Goal: Information Seeking & Learning: Learn about a topic

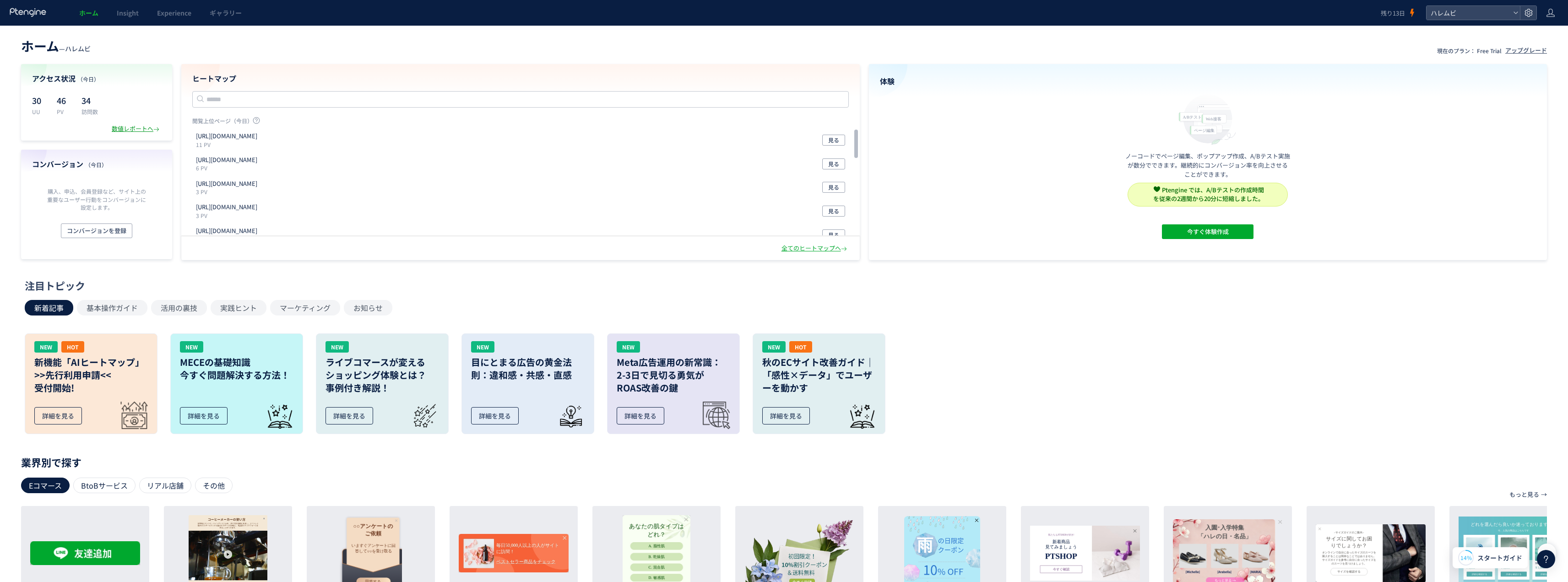
click at [121, 128] on div "数値レポートへ" at bounding box center [136, 129] width 49 height 9
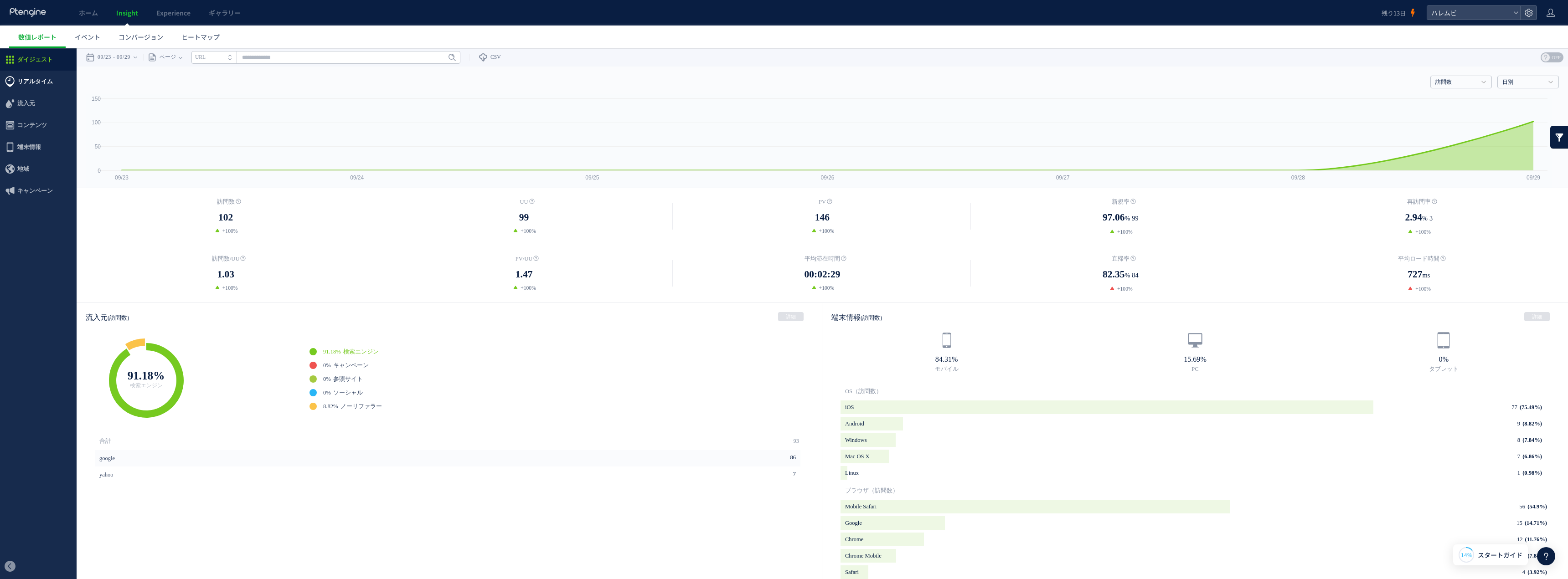
click at [26, 80] on span "リアルタイム" at bounding box center [35, 82] width 36 height 22
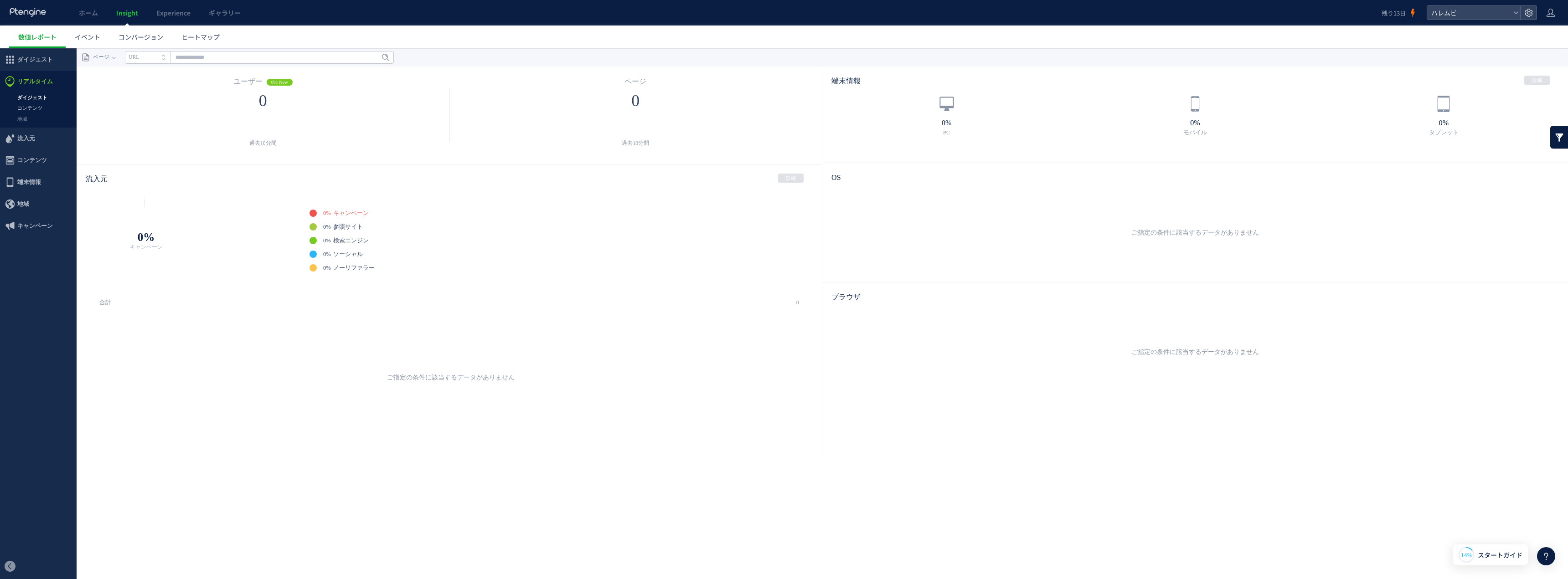
click at [40, 108] on link "コンテンツ" at bounding box center [38, 108] width 77 height 11
click at [37, 118] on link "地域" at bounding box center [38, 119] width 77 height 11
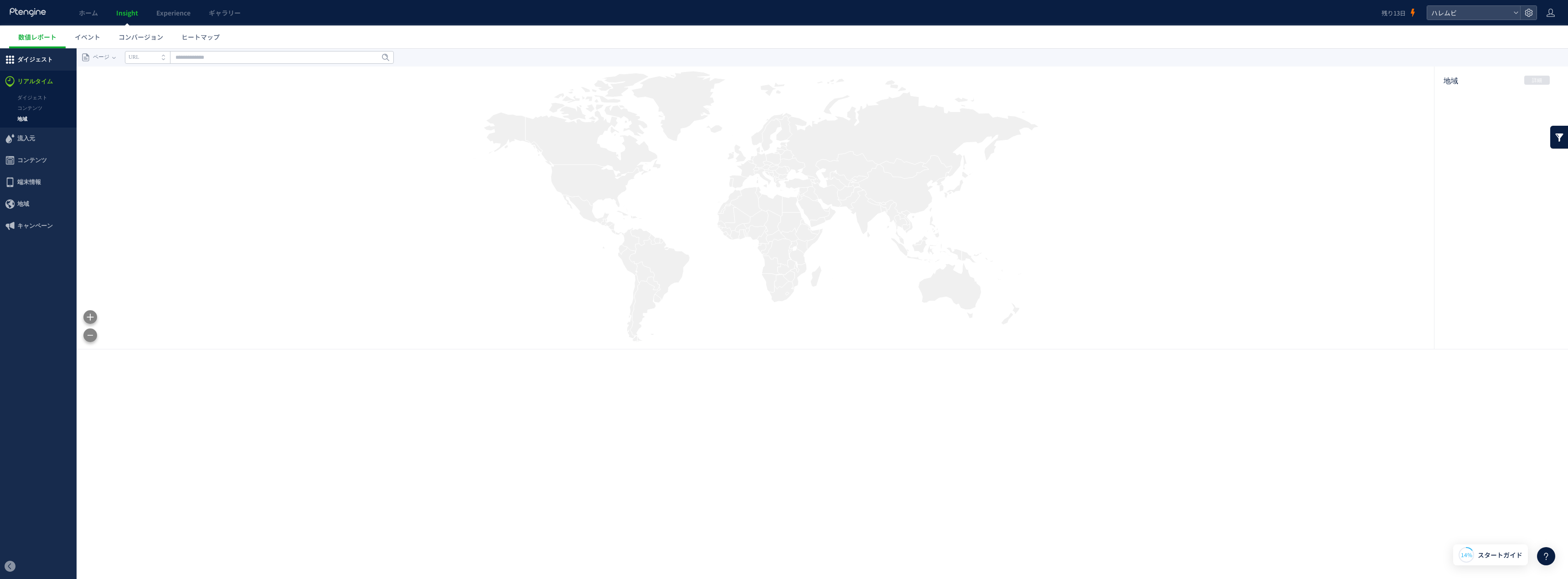
click at [51, 59] on span "ダイジェスト" at bounding box center [35, 60] width 36 height 22
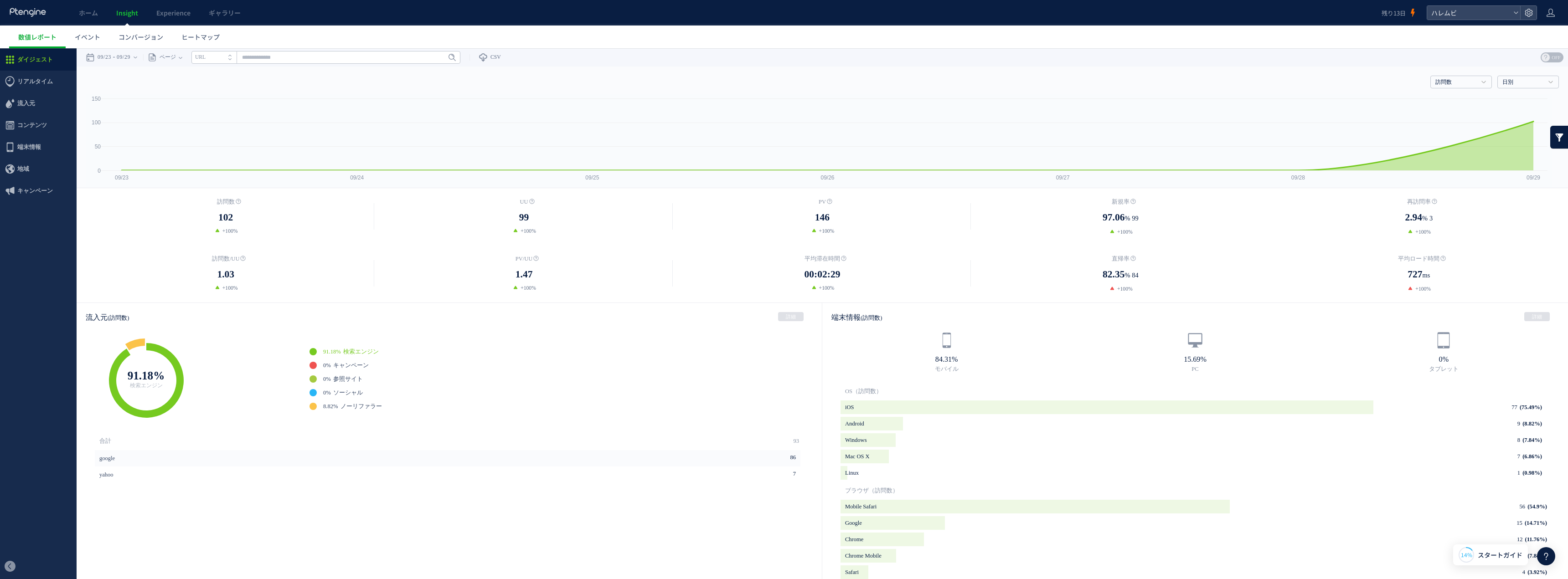
click at [1554, 139] on link at bounding box center [1559, 136] width 18 height 23
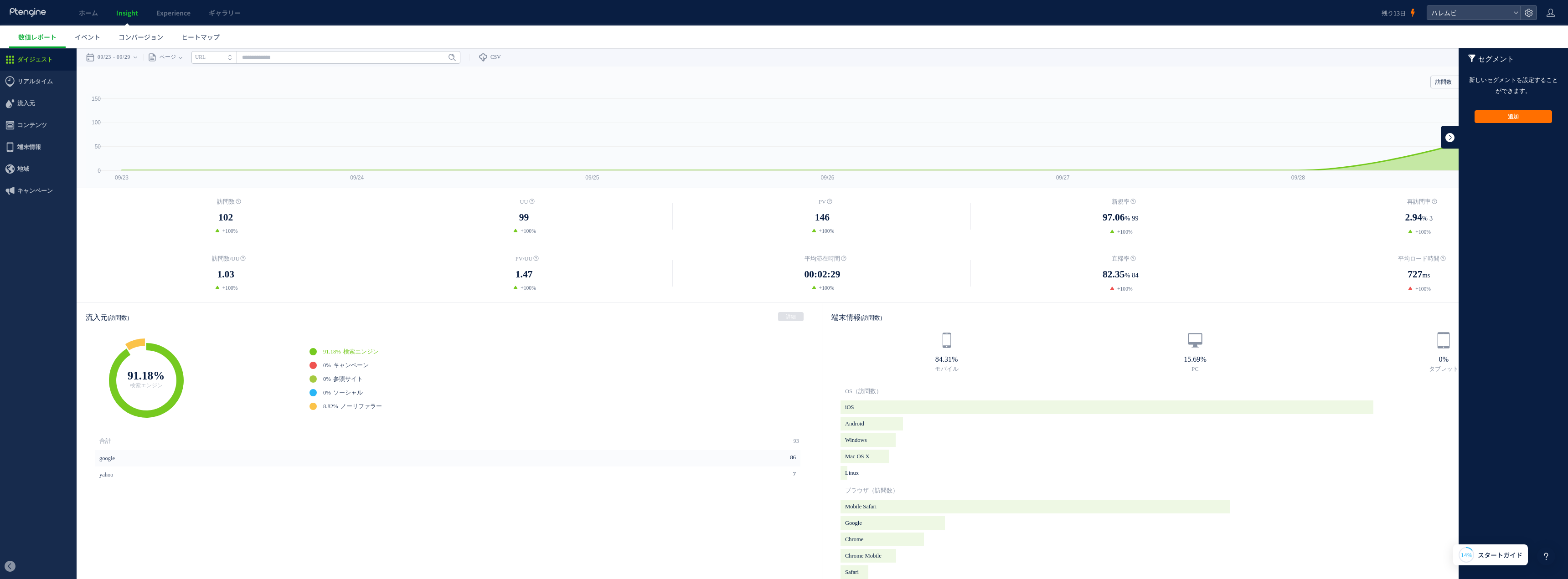
click at [1444, 133] on link at bounding box center [1450, 136] width 18 height 23
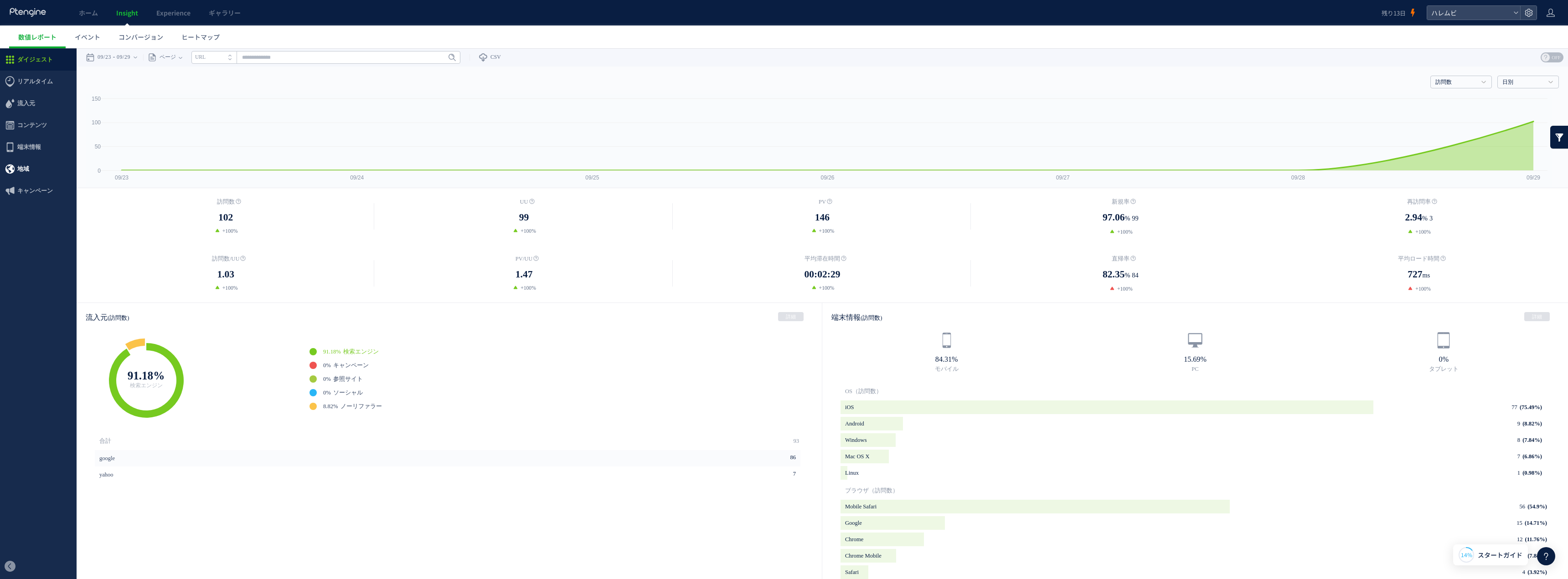
click at [27, 158] on span "地域" at bounding box center [23, 169] width 12 height 22
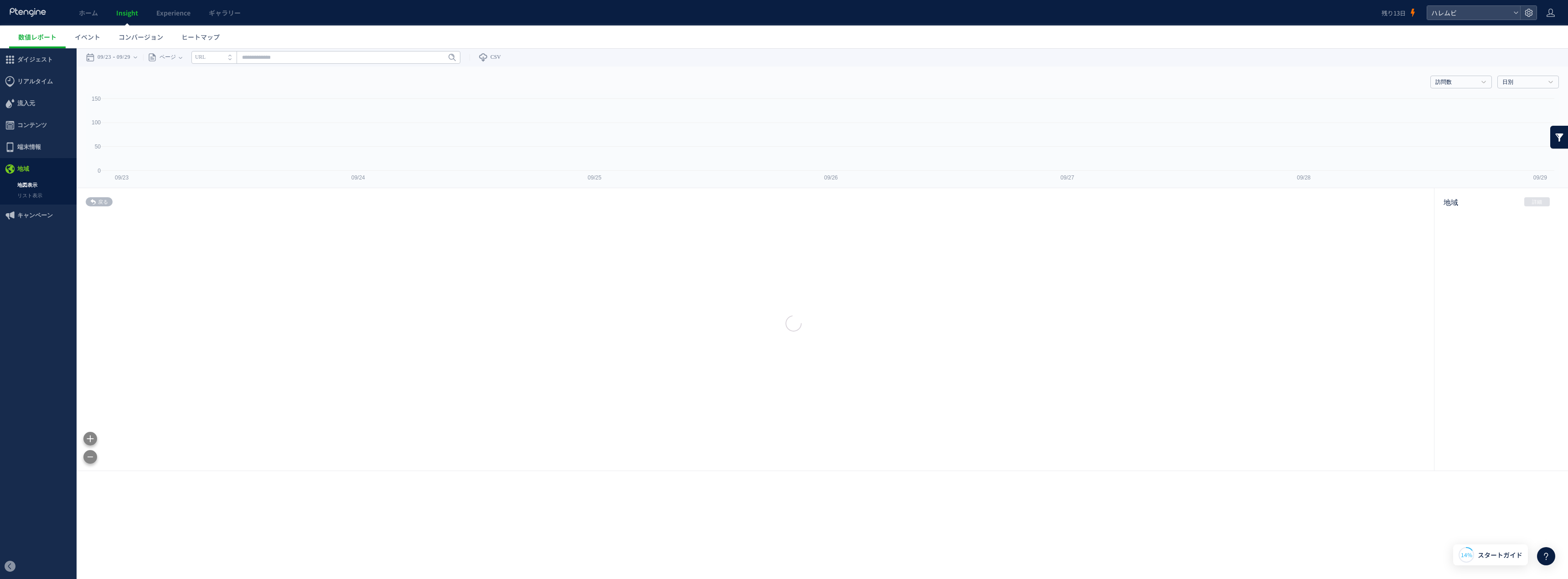
click at [32, 181] on div at bounding box center [784, 290] width 1568 height 579
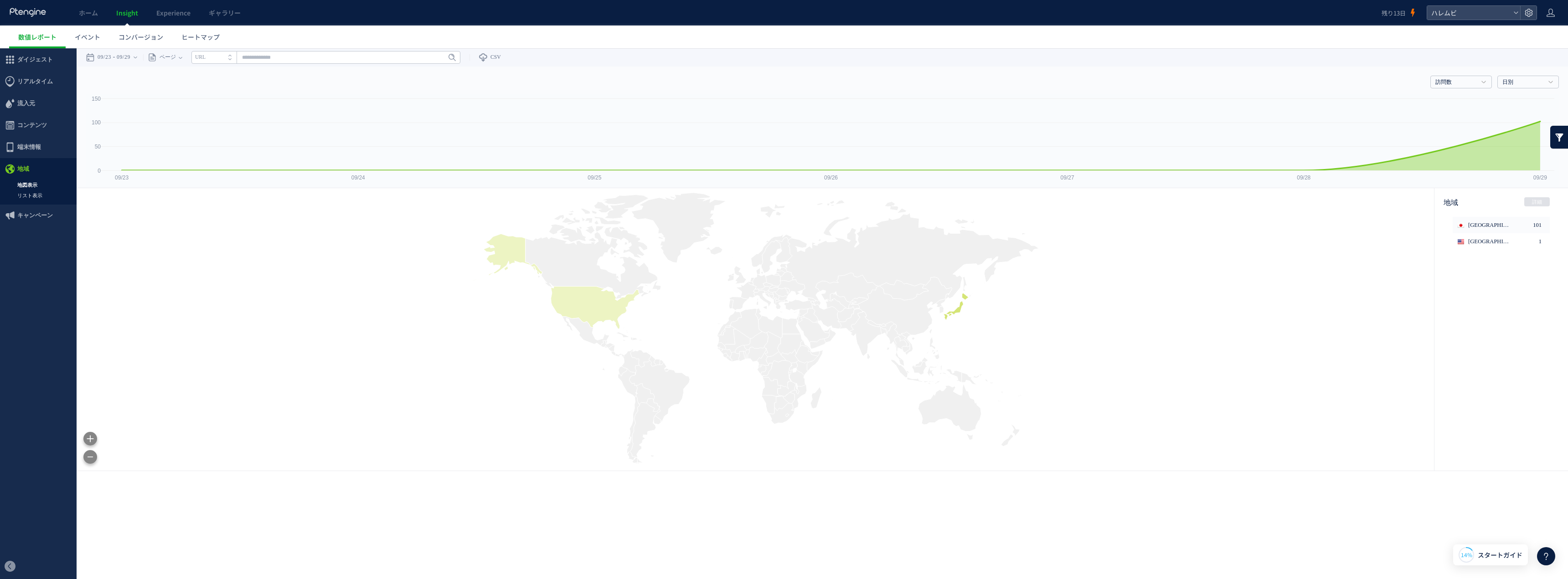
click at [33, 196] on link "リスト表示" at bounding box center [38, 196] width 77 height 11
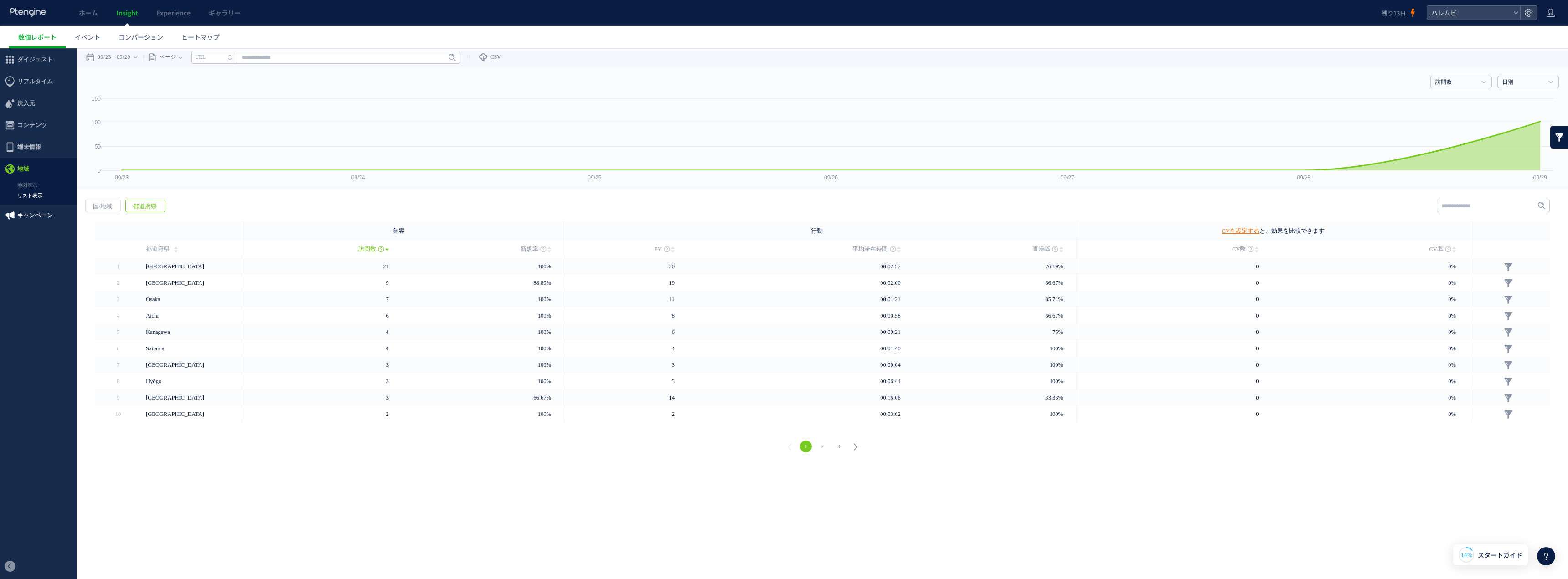
click at [41, 210] on span "キャンペーン" at bounding box center [35, 216] width 36 height 22
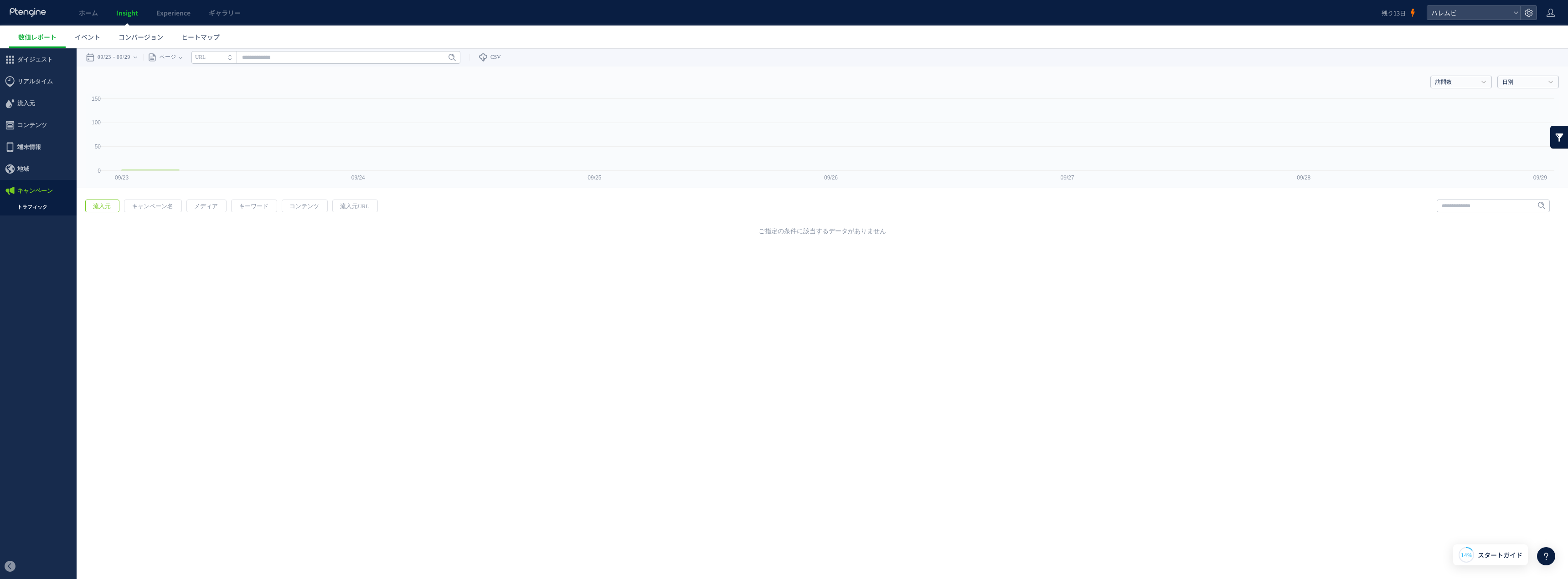
click at [38, 199] on div at bounding box center [784, 290] width 1568 height 579
click at [33, 206] on link "トラフィック" at bounding box center [38, 207] width 77 height 11
click at [43, 82] on span "リアルタイム" at bounding box center [35, 82] width 36 height 22
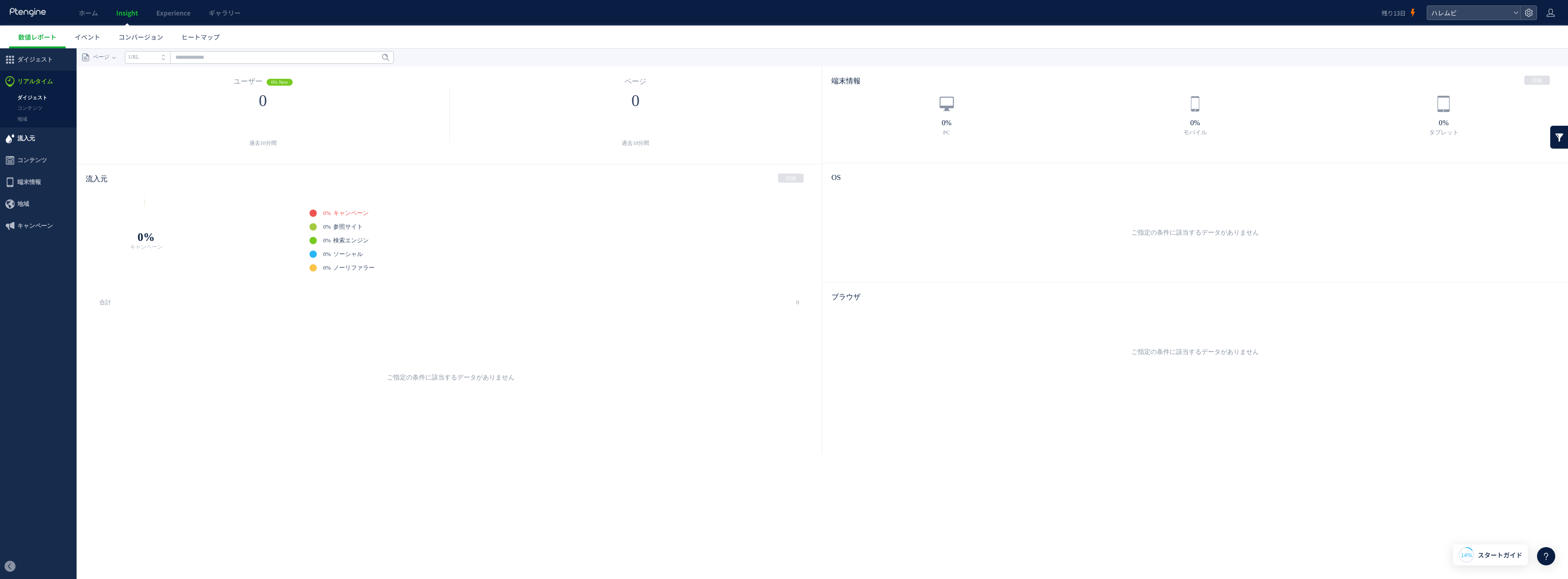
click at [47, 142] on span "流入元" at bounding box center [38, 138] width 77 height 22
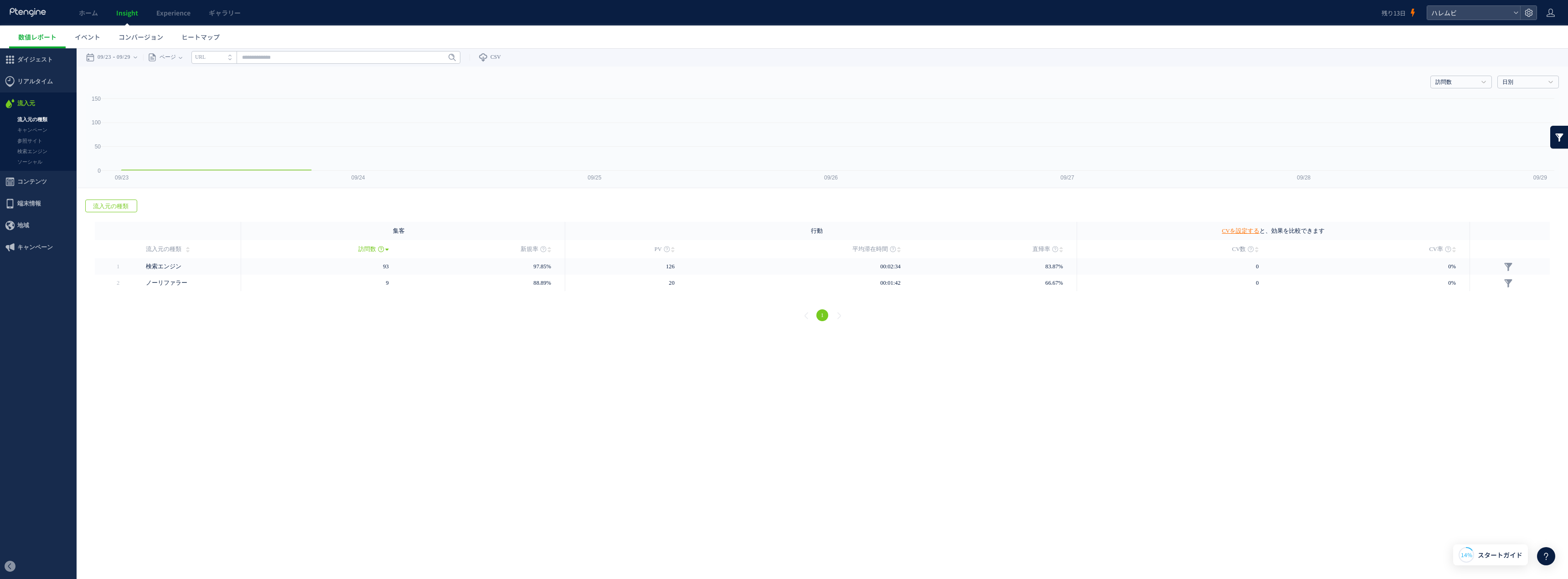
click at [48, 119] on link "流入元の種類" at bounding box center [38, 119] width 77 height 11
click at [44, 128] on link "キャンペーン" at bounding box center [38, 130] width 77 height 11
click at [41, 142] on link "参照サイト" at bounding box center [38, 141] width 77 height 11
click at [40, 152] on link "検索エンジン" at bounding box center [38, 151] width 77 height 11
click at [37, 160] on div at bounding box center [784, 290] width 1568 height 579
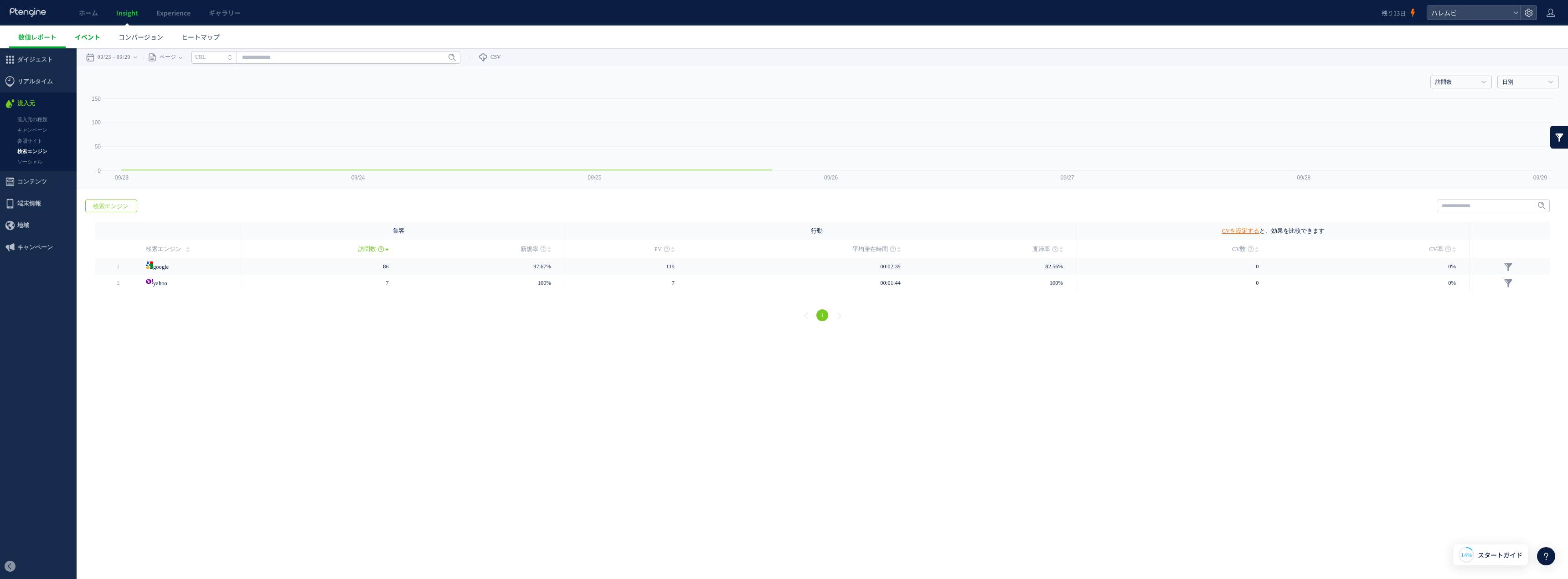
click at [95, 44] on link "イベント" at bounding box center [88, 37] width 44 height 23
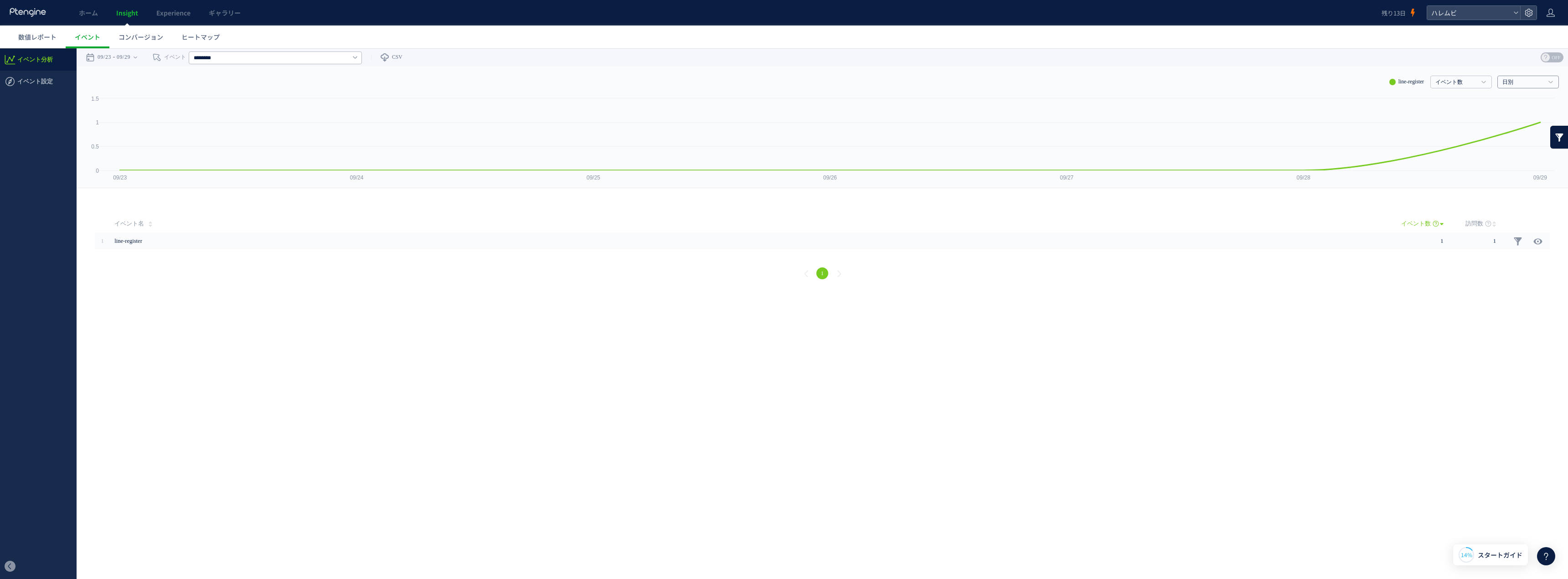
click at [1514, 87] on h4 "日別" at bounding box center [1528, 82] width 62 height 13
click at [1522, 113] on link "週別" at bounding box center [1527, 113] width 47 height 12
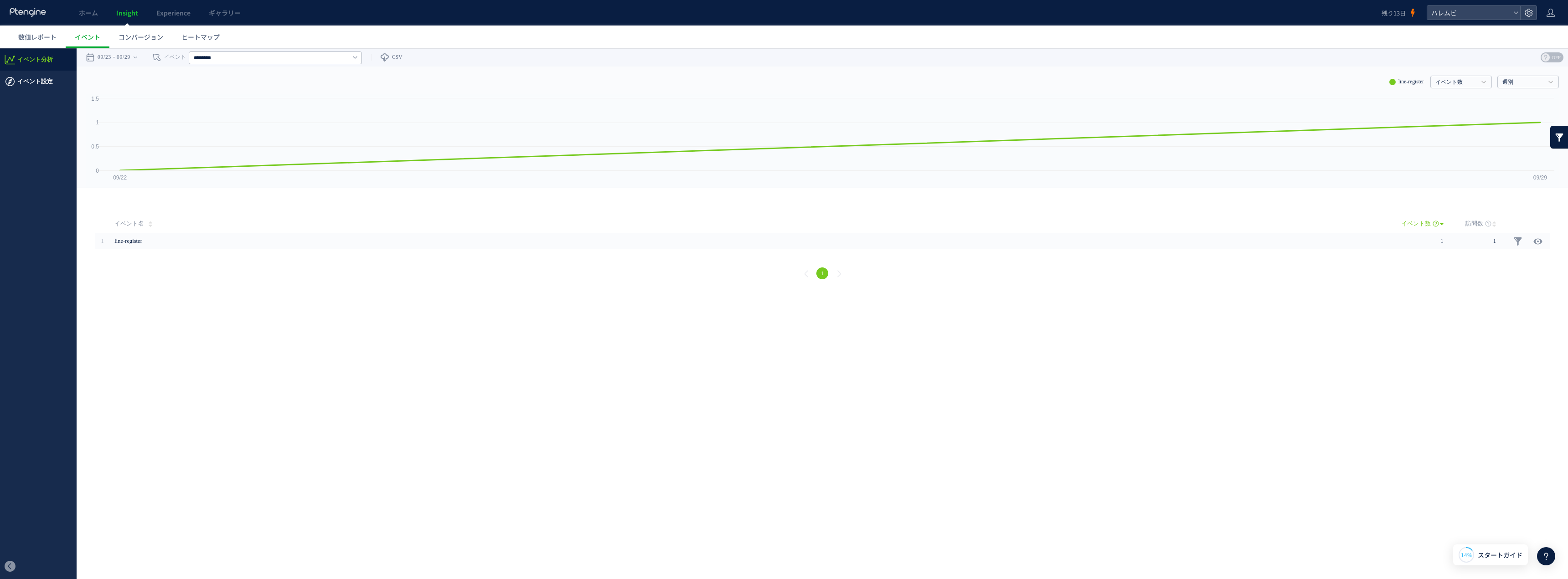
click at [48, 80] on span "イベント設定" at bounding box center [35, 82] width 36 height 22
click at [53, 59] on span "イベント分析" at bounding box center [38, 60] width 77 height 22
click at [25, 38] on span "数値レポート" at bounding box center [37, 37] width 38 height 9
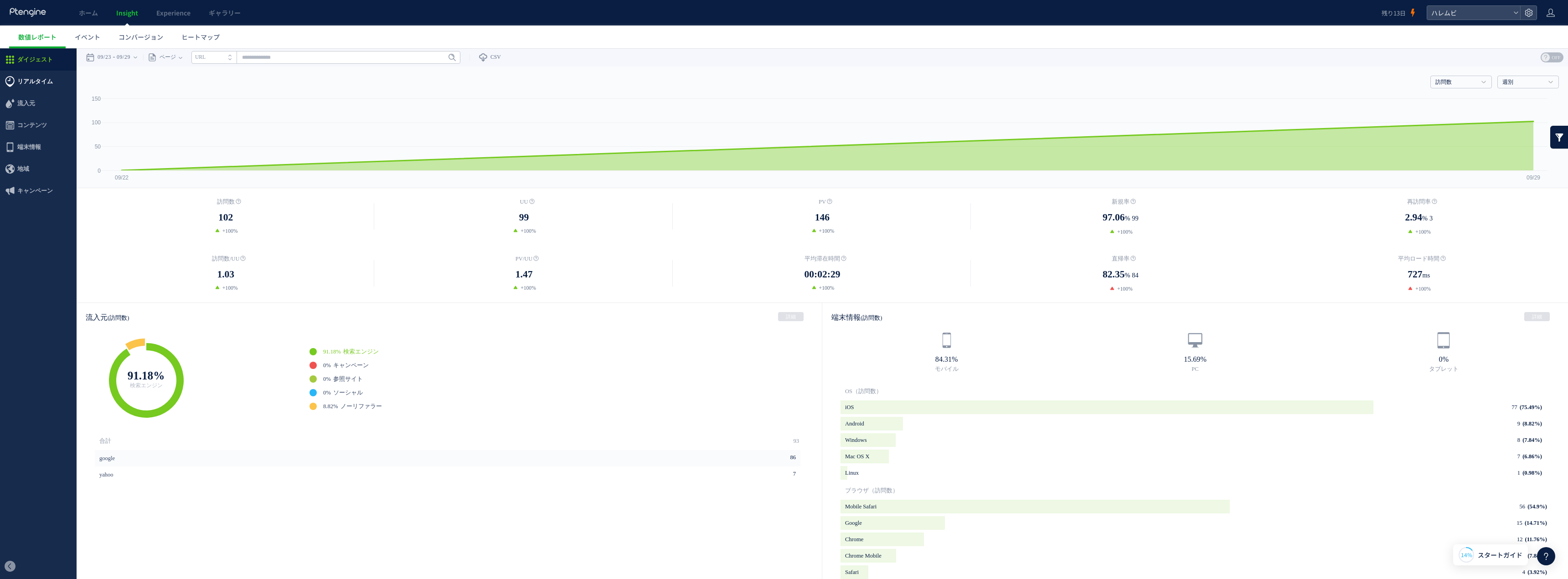
click at [34, 85] on span "リアルタイム" at bounding box center [35, 82] width 36 height 22
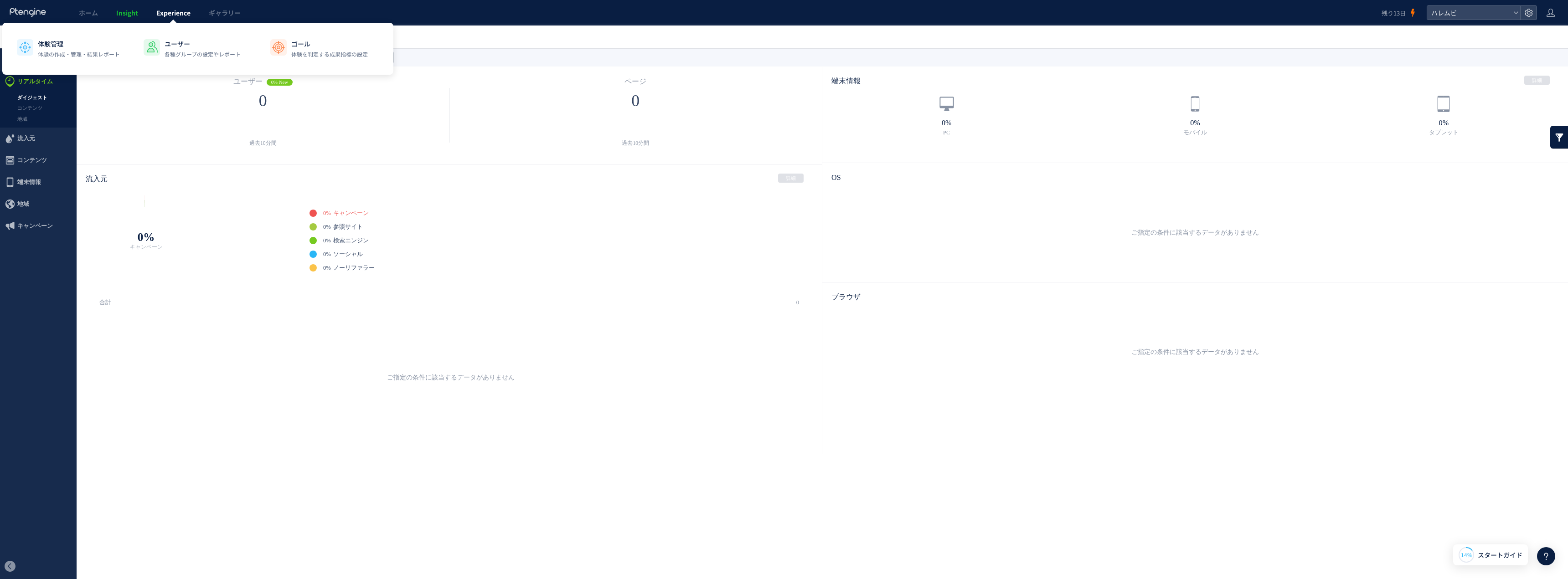
click at [164, 1] on link "Experience" at bounding box center [173, 13] width 53 height 26
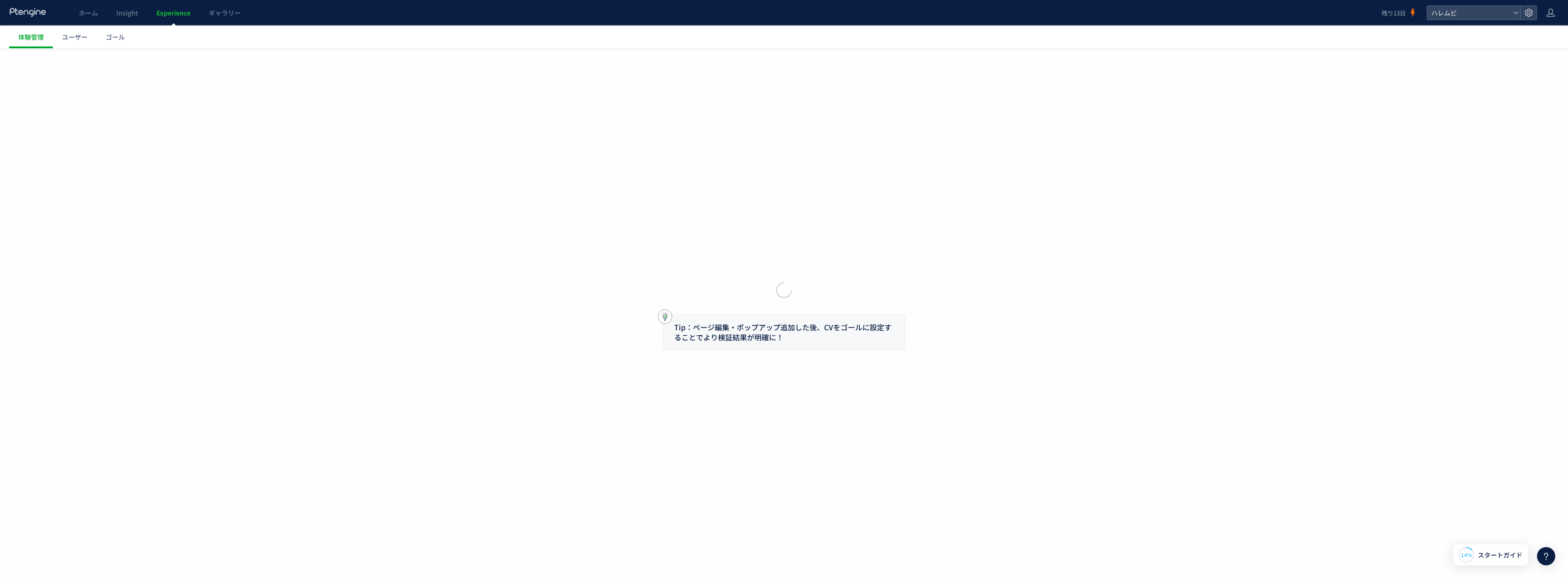
click at [160, 16] on div at bounding box center [784, 290] width 1568 height 579
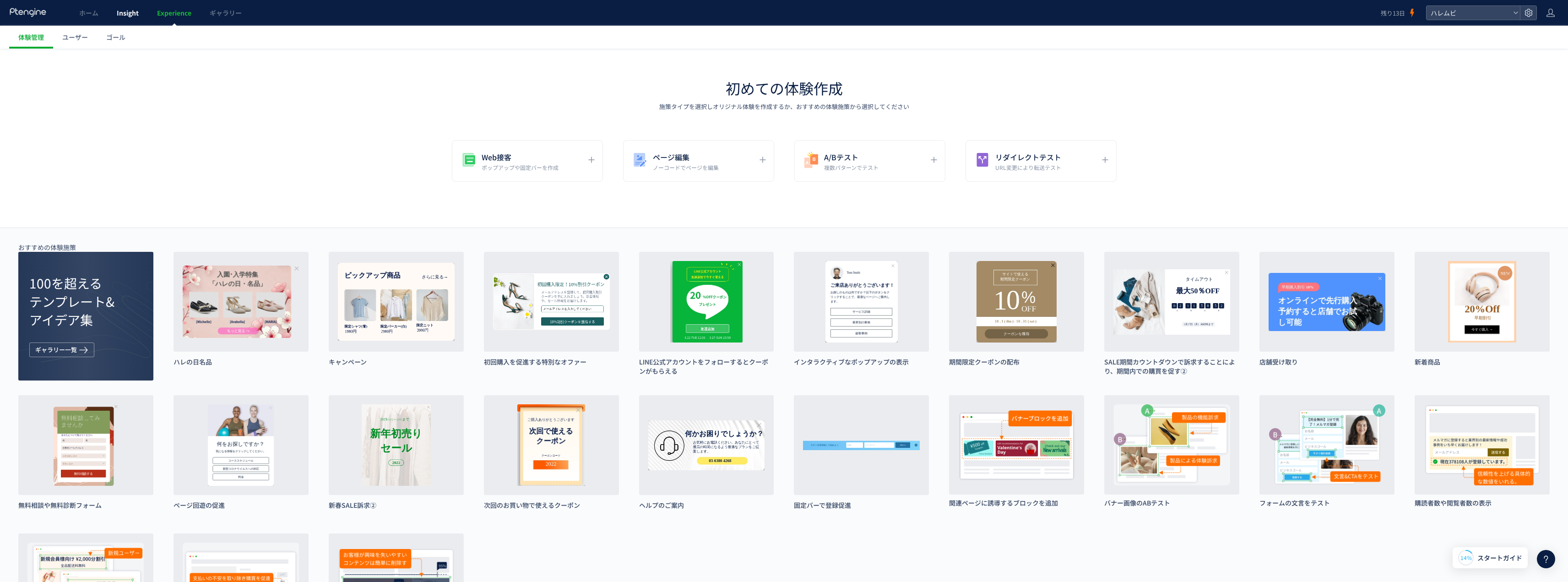
click at [134, 16] on span "Insight" at bounding box center [128, 12] width 22 height 9
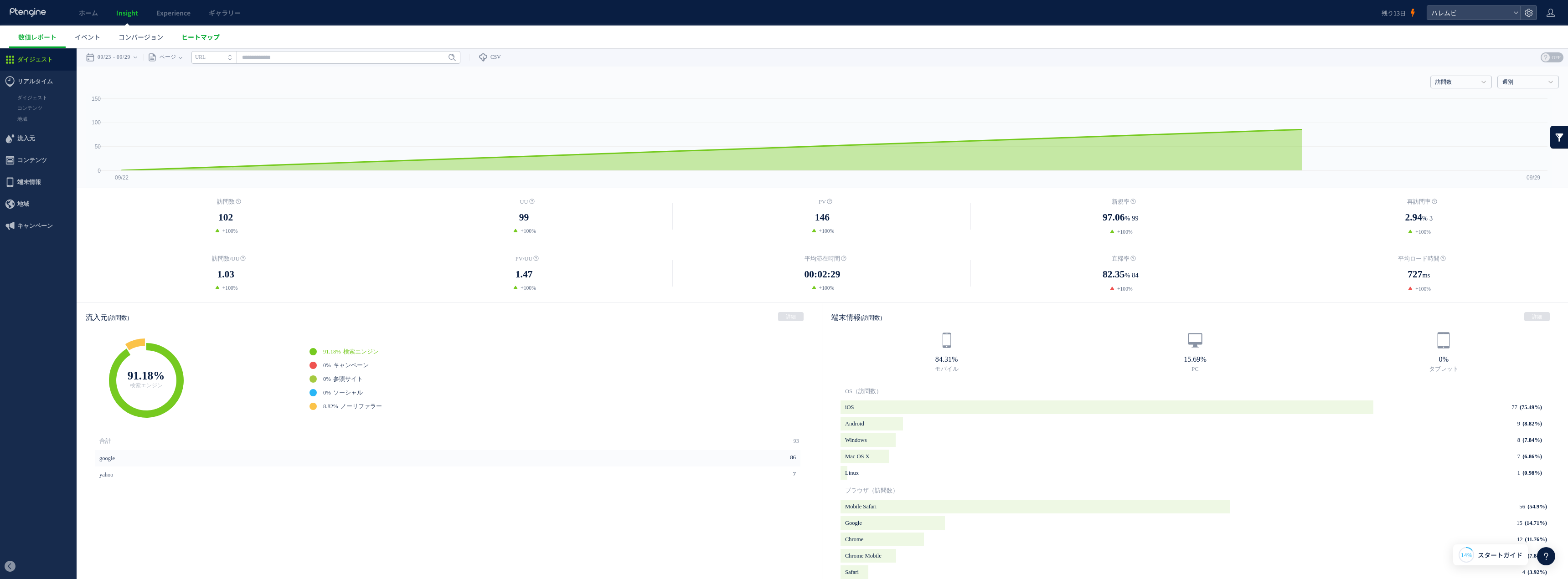
click at [207, 38] on span "ヒートマップ" at bounding box center [200, 37] width 38 height 9
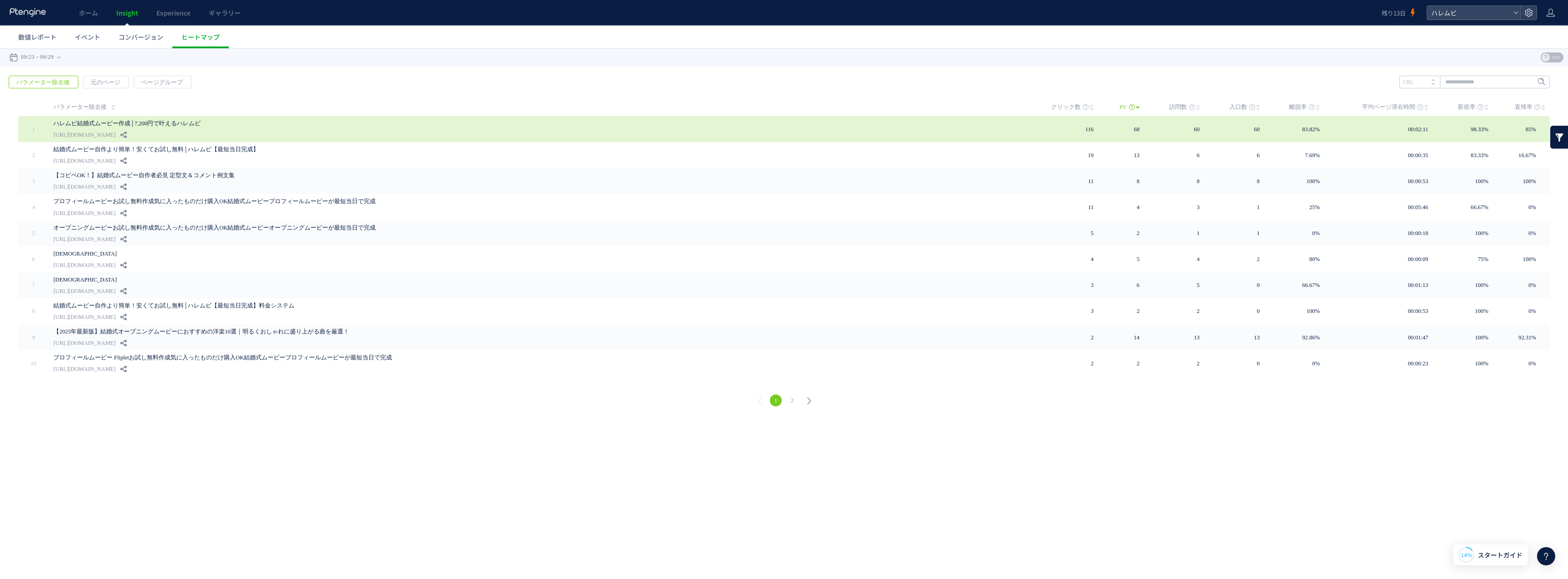
click at [1435, 136] on td "00:02:11" at bounding box center [1387, 129] width 108 height 26
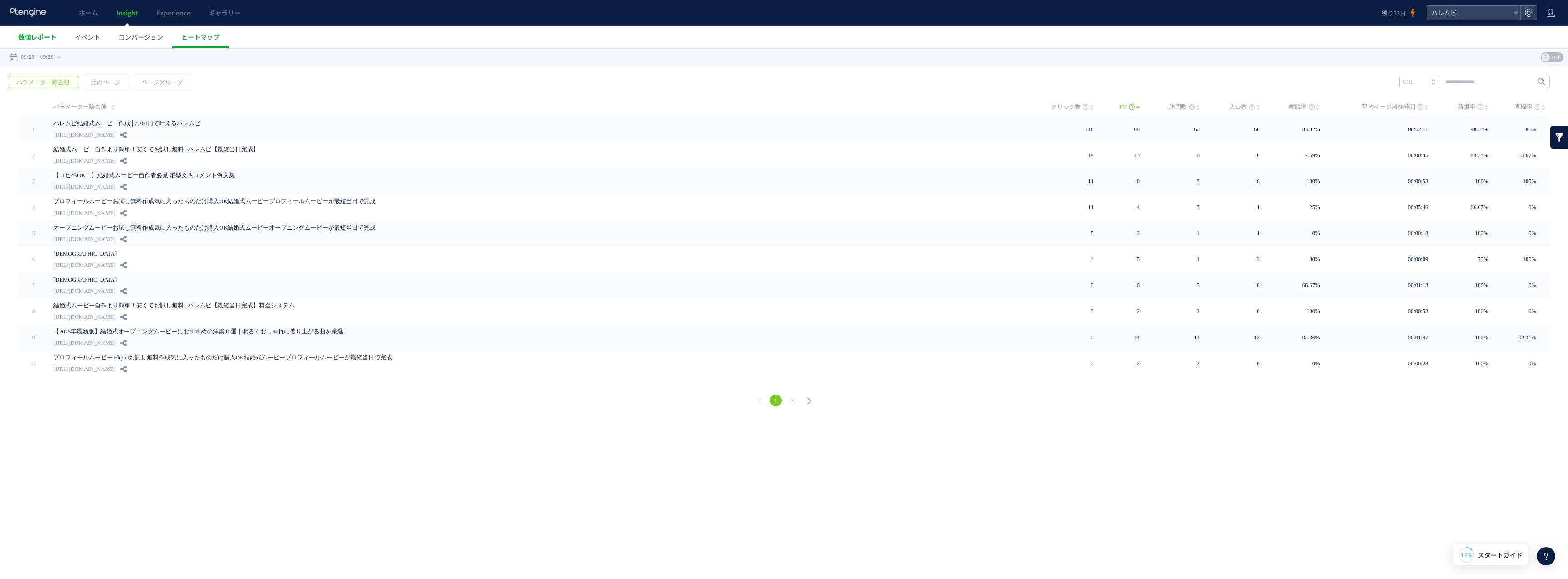
click at [43, 41] on span "数値レポート" at bounding box center [37, 37] width 38 height 9
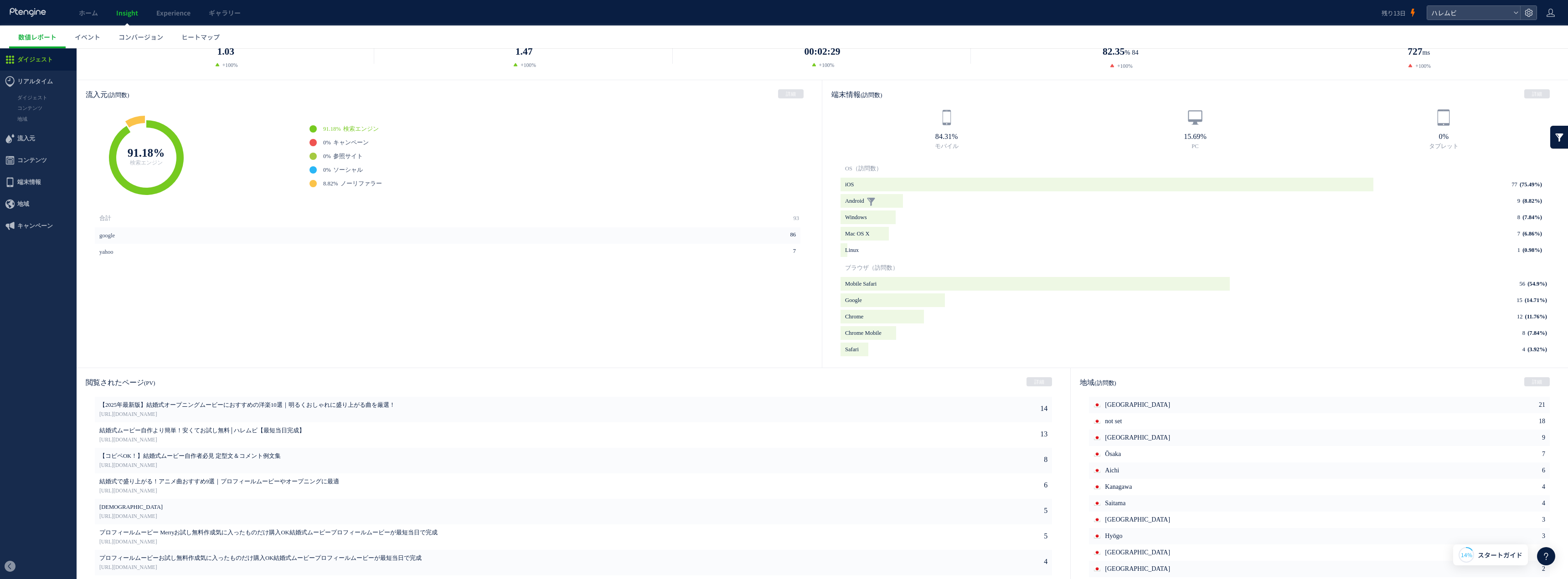
scroll to position [233, 0]
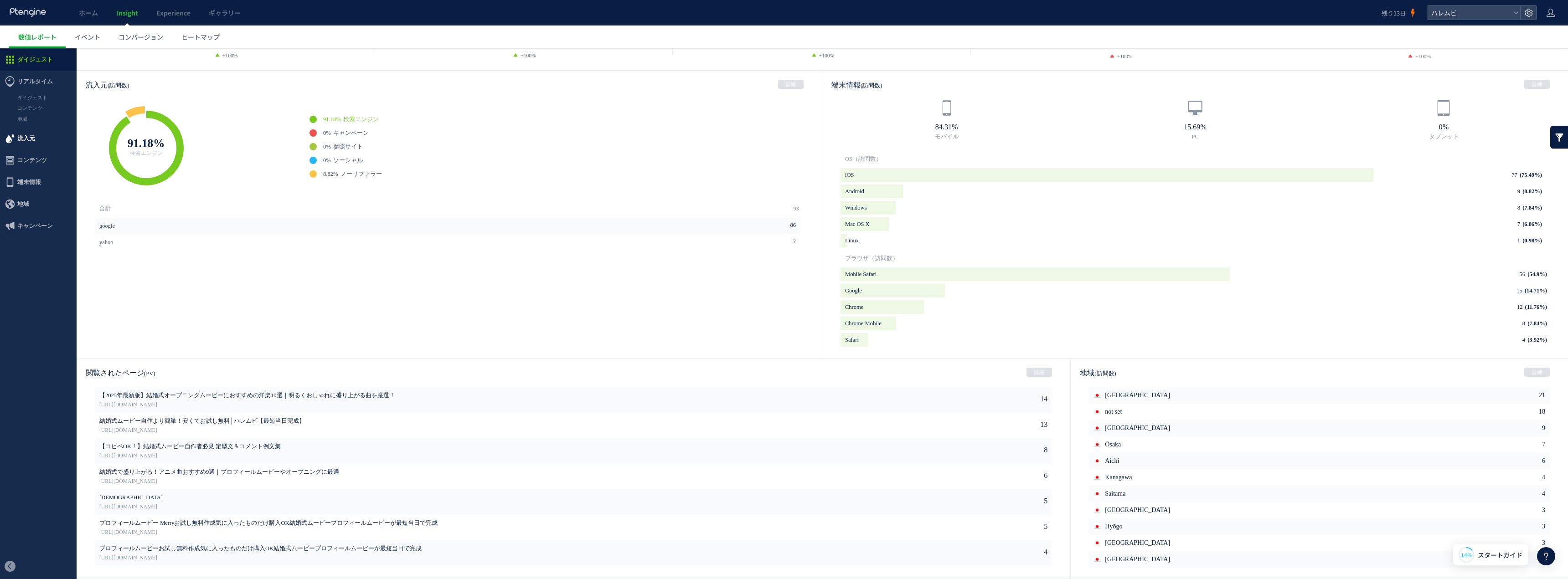
click at [32, 137] on span "流入元" at bounding box center [26, 138] width 18 height 22
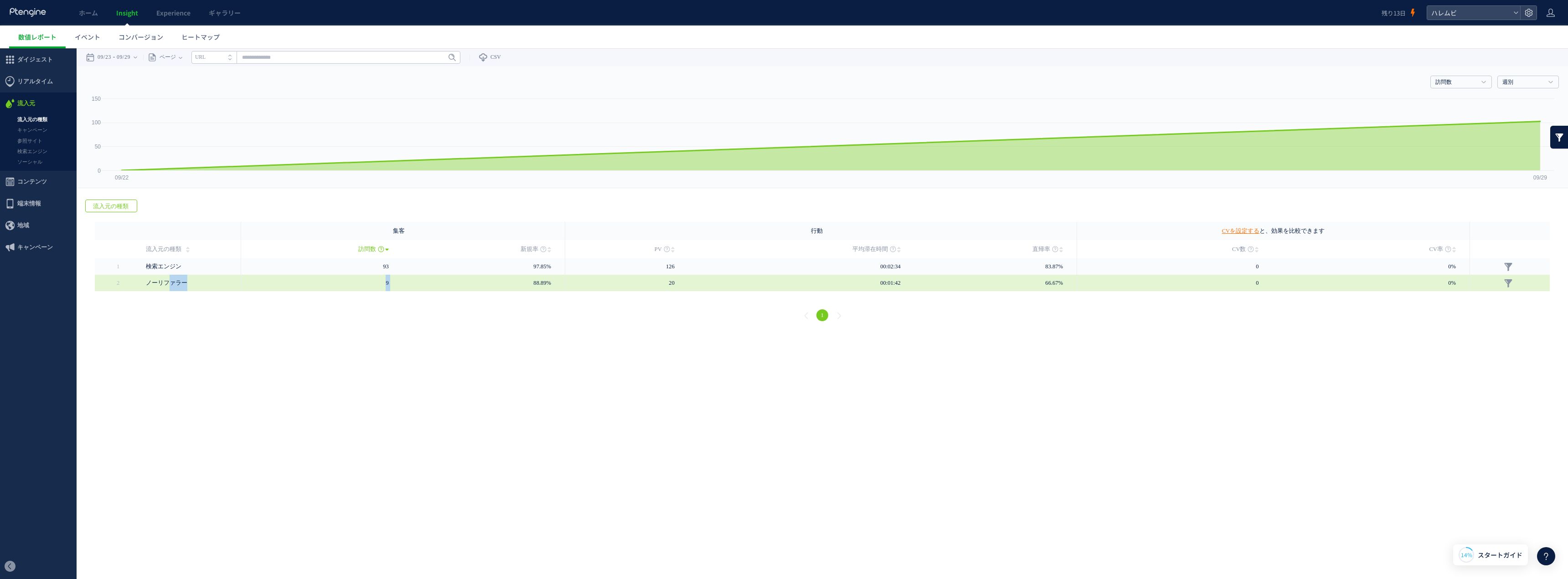
drag, startPoint x: 171, startPoint y: 285, endPoint x: 408, endPoint y: 282, distance: 237.0
click at [407, 282] on tr "2" at bounding box center [822, 283] width 1456 height 16
click at [415, 281] on td "88.89%" at bounding box center [485, 283] width 163 height 16
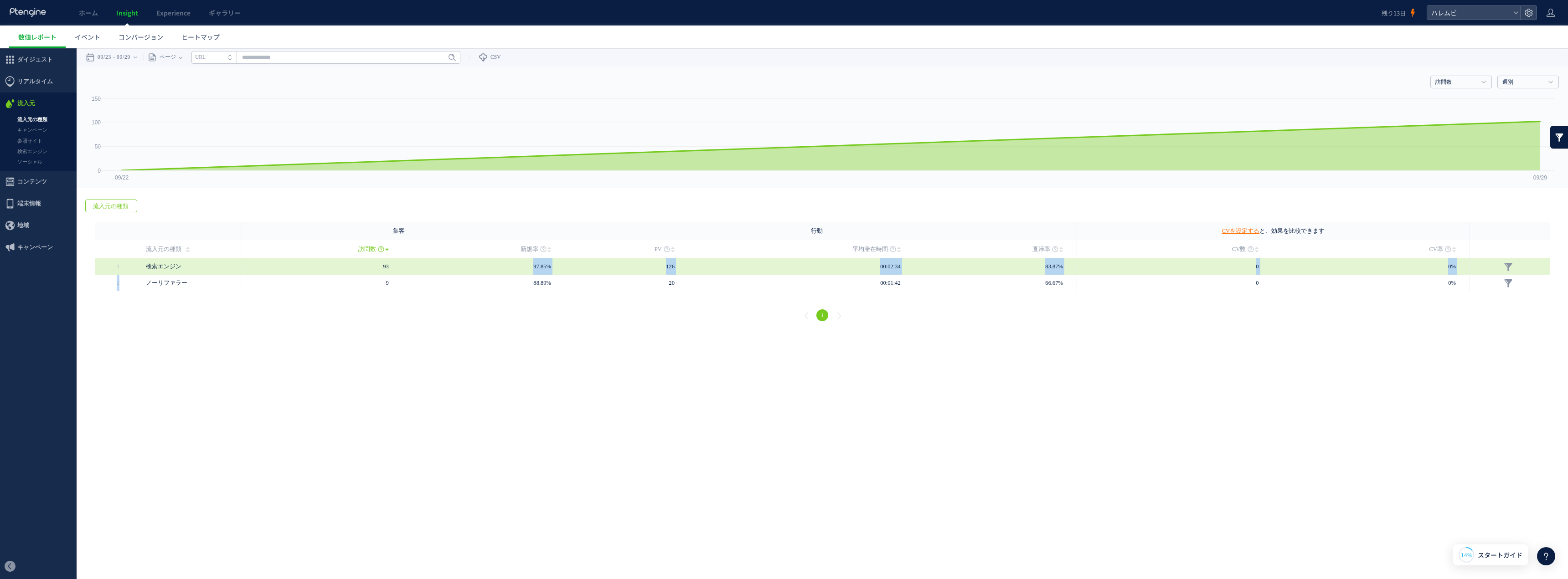
drag, startPoint x: 136, startPoint y: 282, endPoint x: 498, endPoint y: 272, distance: 362.1
click at [491, 271] on tbody "1 93" at bounding box center [822, 275] width 1456 height 33
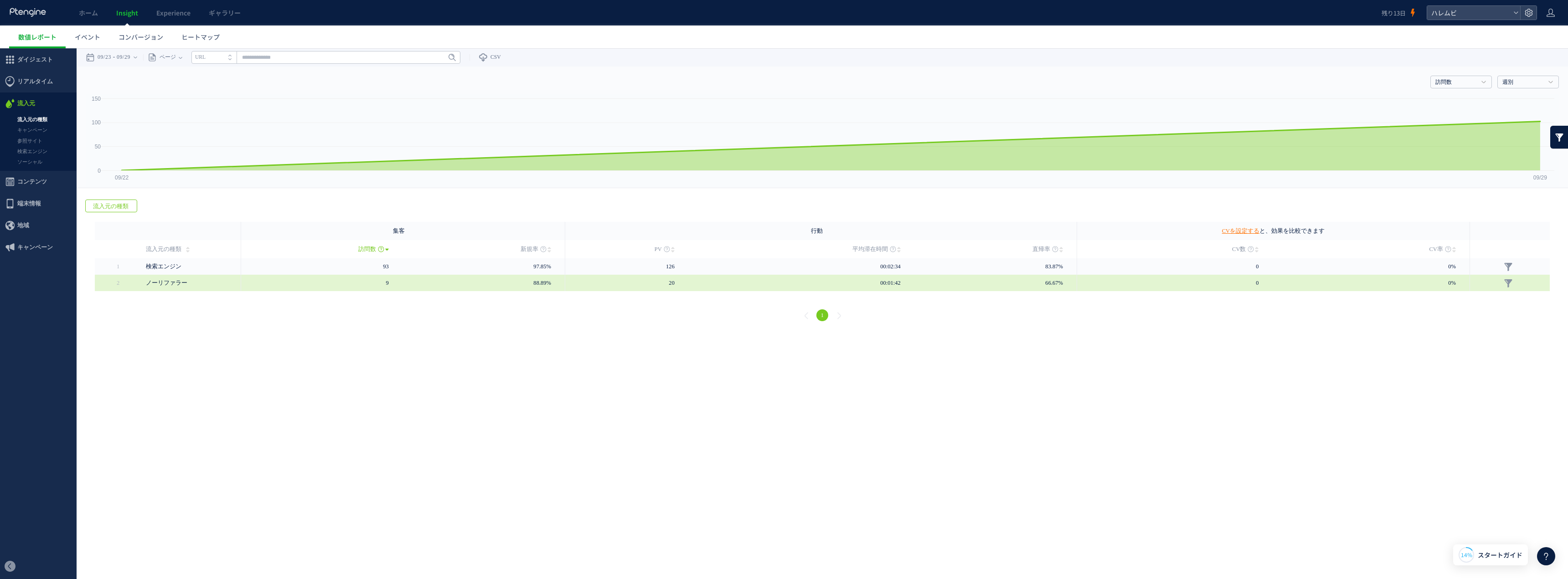
click at [535, 280] on span "88.89%" at bounding box center [542, 283] width 18 height 6
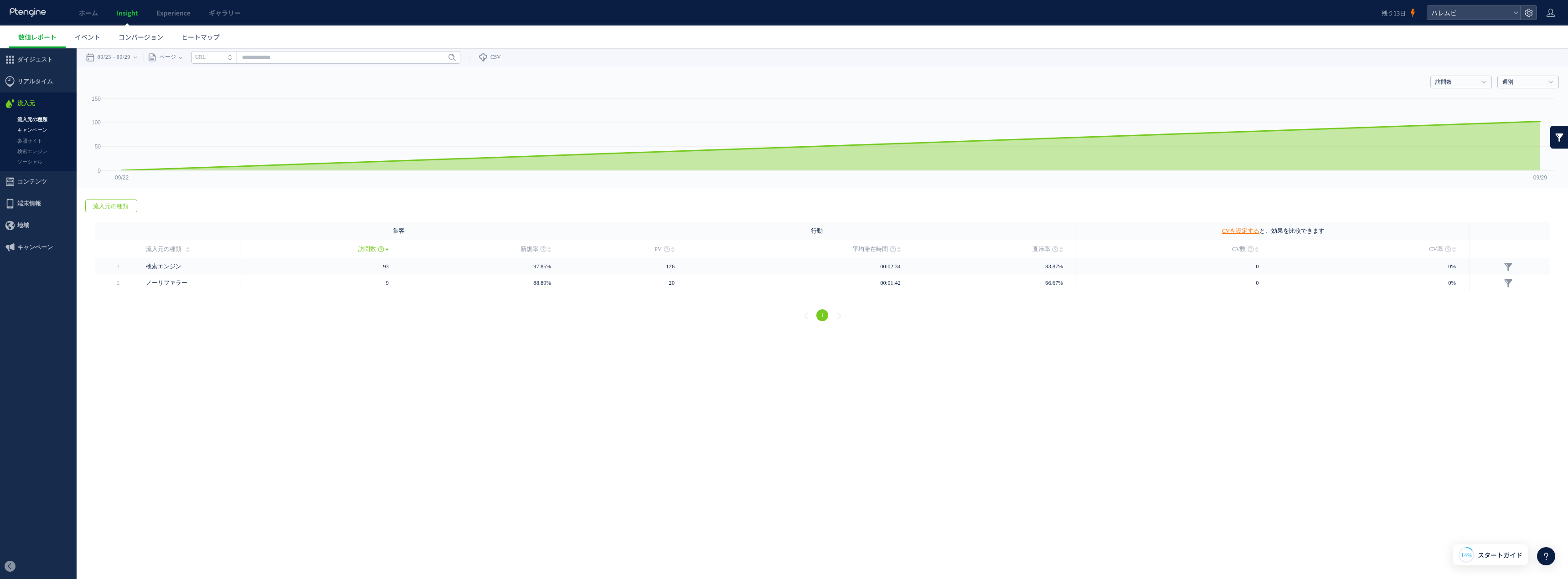
click at [44, 133] on link "キャンペーン" at bounding box center [38, 130] width 77 height 11
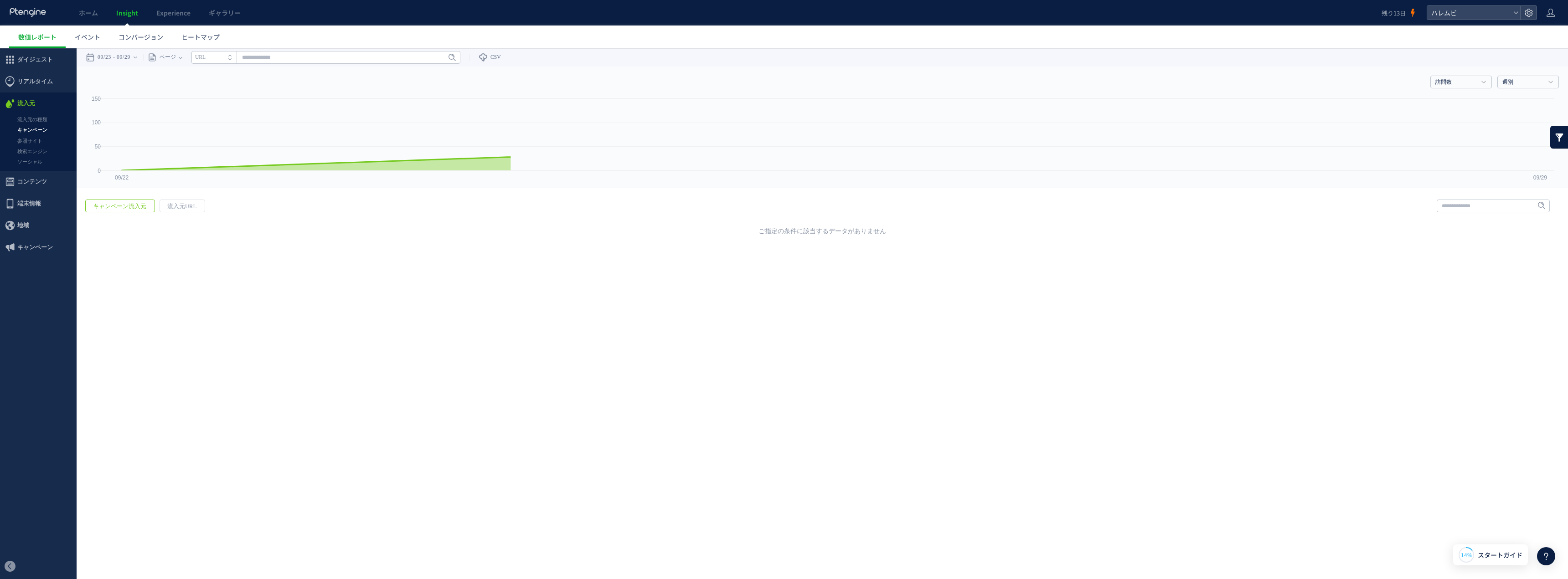
click at [41, 142] on link "参照サイト" at bounding box center [38, 141] width 77 height 11
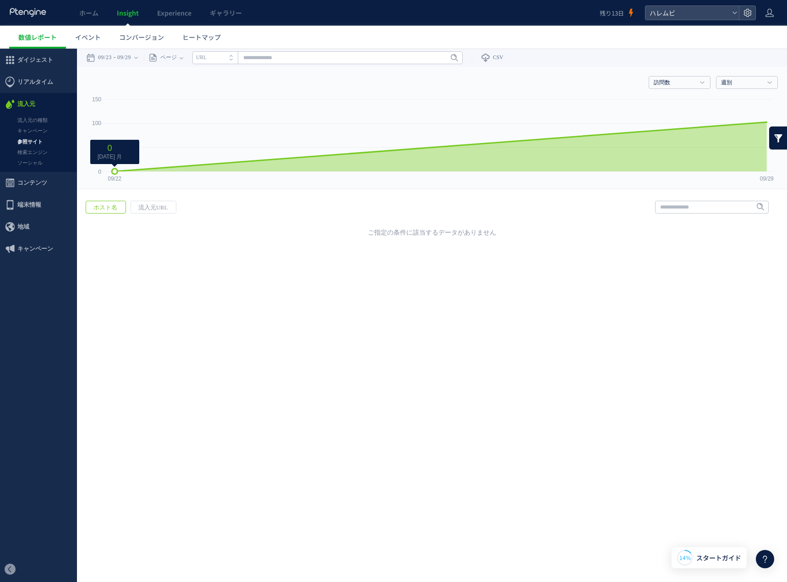
click at [417, 161] on icon at bounding box center [441, 146] width 652 height 49
click at [28, 63] on span "ダイジェスト" at bounding box center [35, 60] width 36 height 22
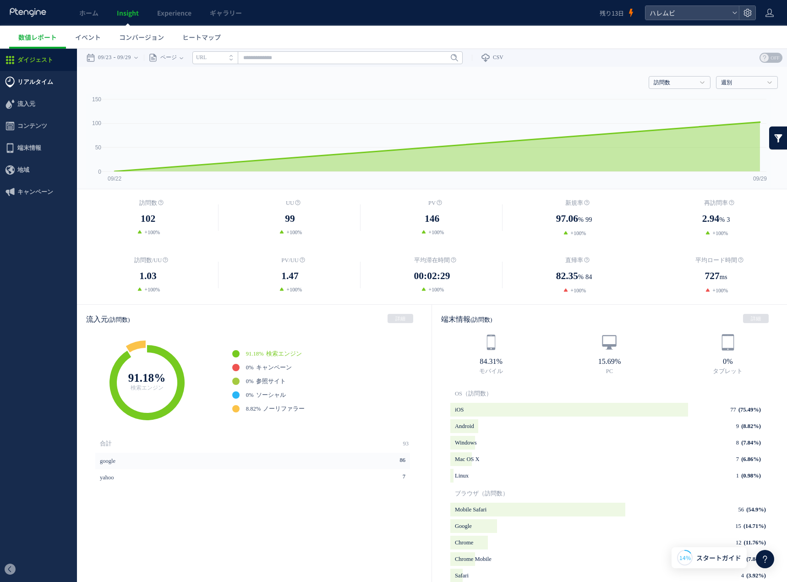
click at [51, 85] on span "リアルタイム" at bounding box center [35, 82] width 36 height 22
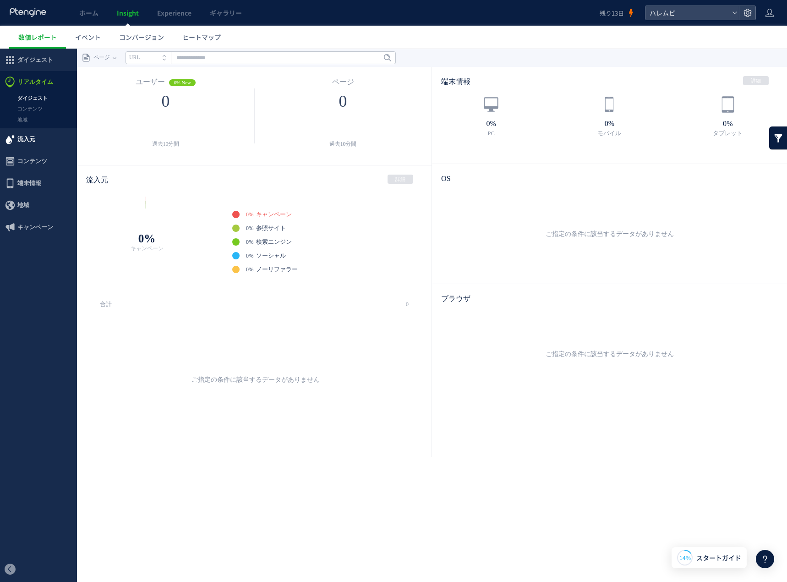
click at [32, 143] on span "流入元" at bounding box center [26, 139] width 18 height 22
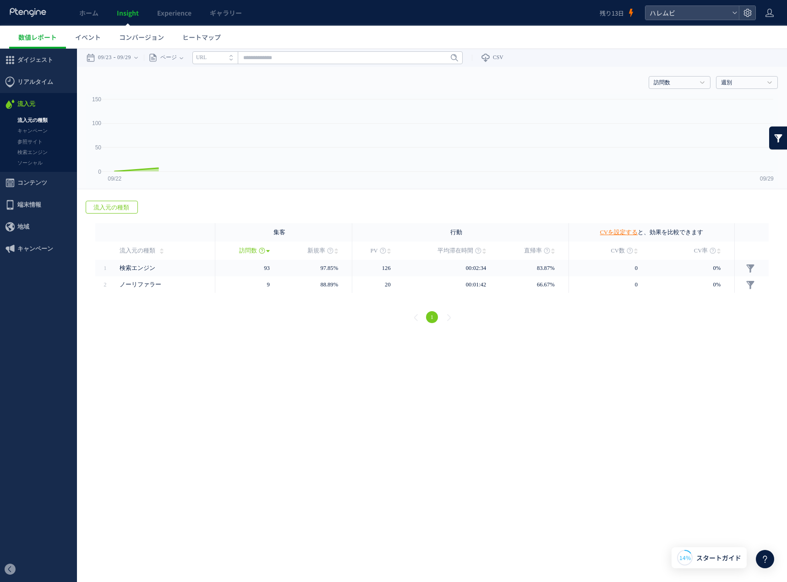
click at [27, 183] on span "コンテンツ" at bounding box center [32, 183] width 30 height 22
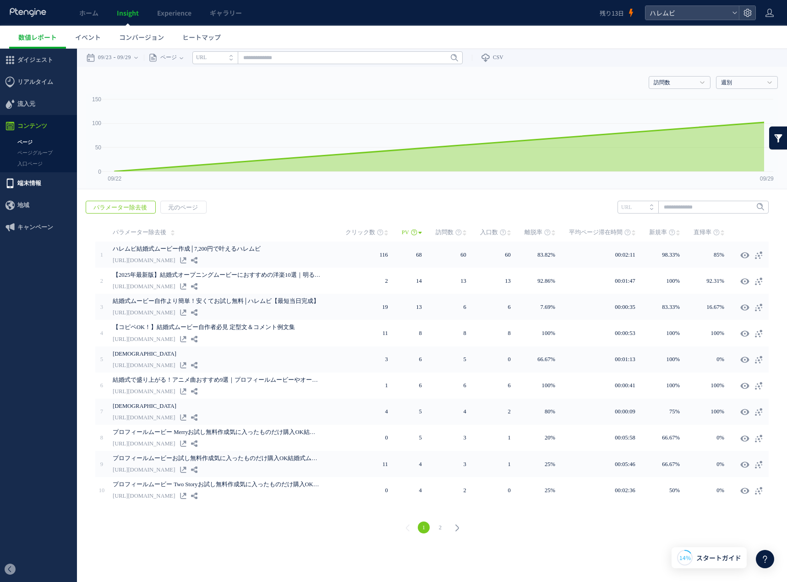
click at [35, 186] on span "端末情報" at bounding box center [29, 183] width 24 height 22
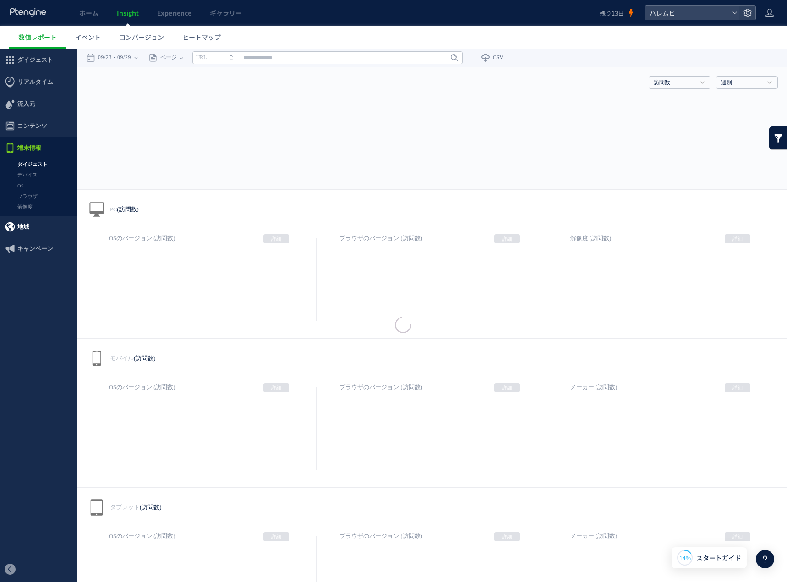
click at [28, 224] on div at bounding box center [393, 291] width 787 height 582
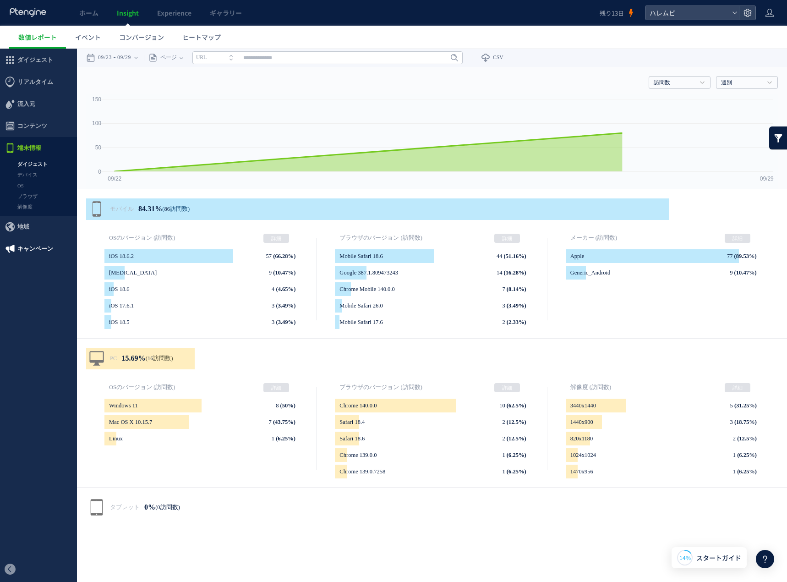
click at [31, 247] on span "キャンペーン" at bounding box center [35, 249] width 36 height 22
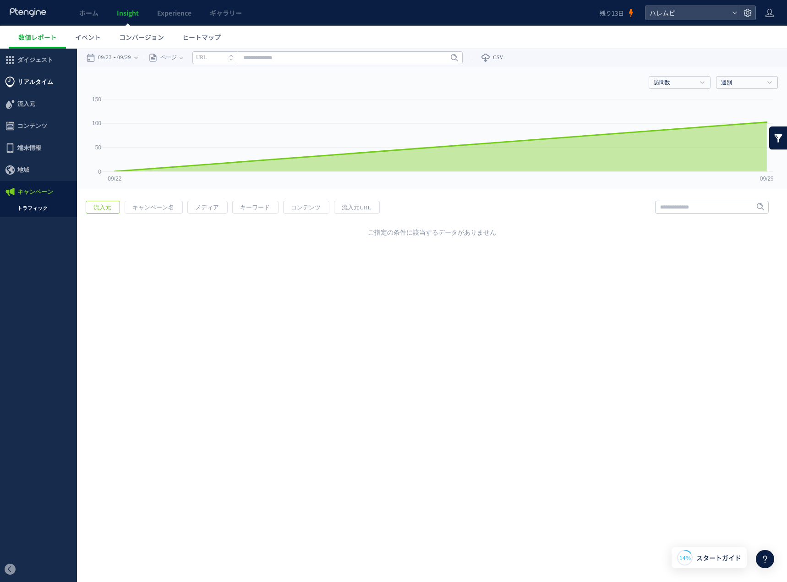
click at [35, 75] on span "リアルタイム" at bounding box center [35, 82] width 36 height 22
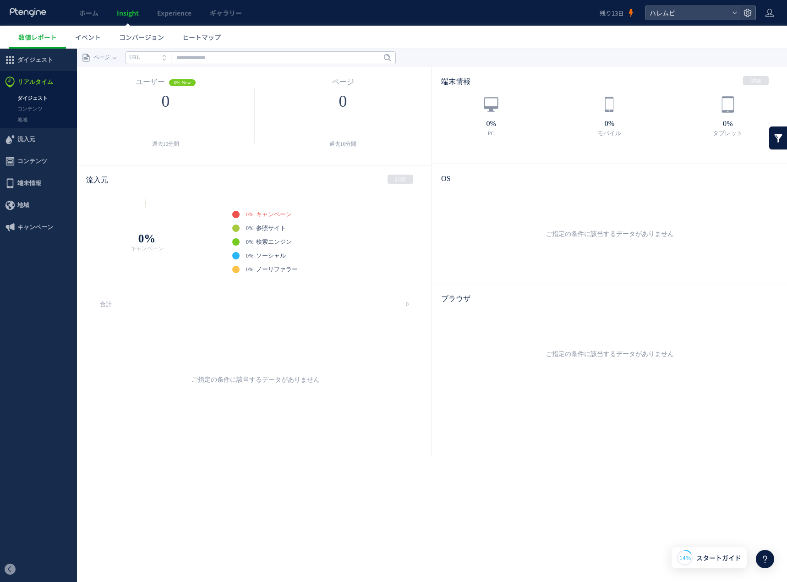
click at [584, 184] on span "OS" at bounding box center [609, 178] width 355 height 29
drag, startPoint x: 581, startPoint y: 362, endPoint x: 439, endPoint y: 316, distance: 150.0
click at [581, 362] on div "ご指定の条件に該当するデータがありません" at bounding box center [609, 354] width 318 height 82
click at [50, 178] on span "端末情報" at bounding box center [38, 183] width 77 height 22
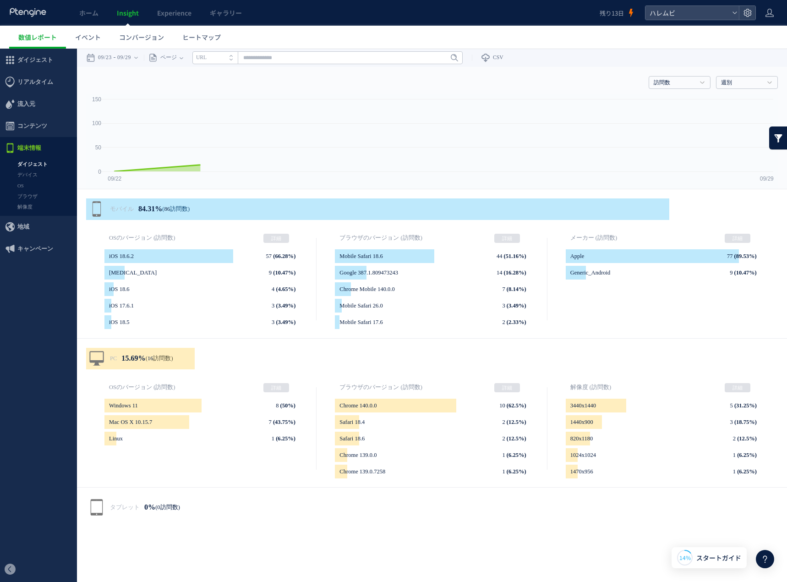
click at [48, 131] on span "コンテンツ" at bounding box center [38, 126] width 77 height 22
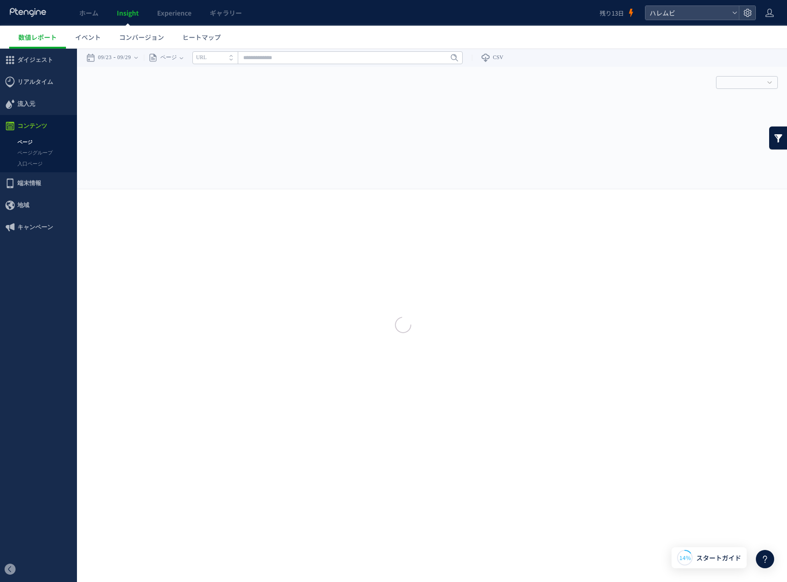
click at [47, 105] on div at bounding box center [393, 291] width 787 height 582
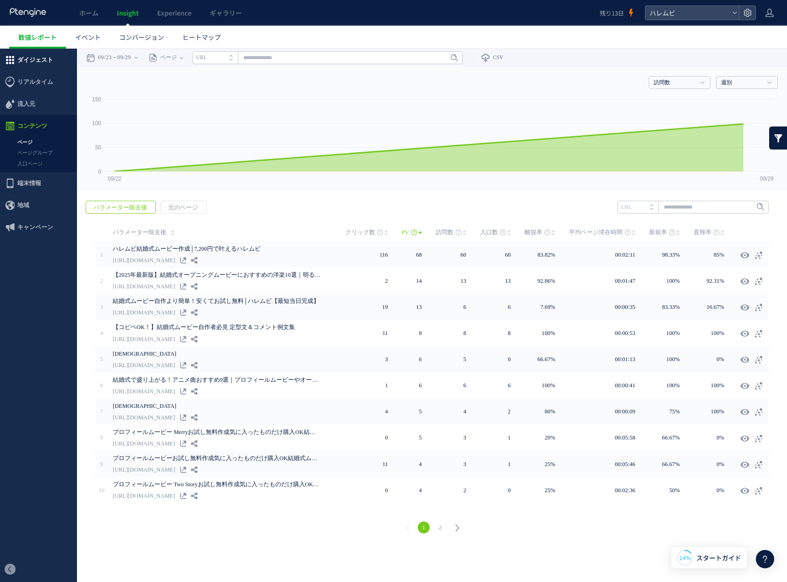
click at [40, 64] on span "ダイジェスト" at bounding box center [35, 60] width 36 height 22
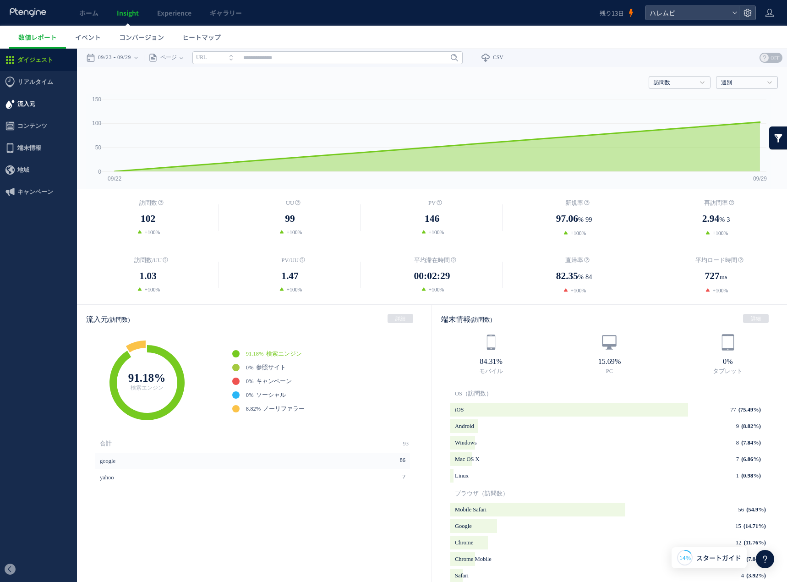
click at [46, 103] on span "流入元" at bounding box center [38, 104] width 77 height 22
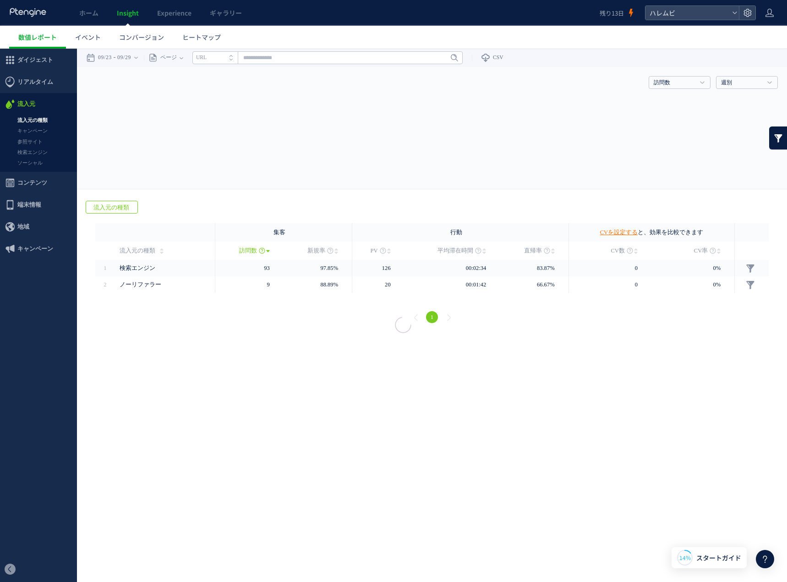
click at [36, 121] on div at bounding box center [393, 291] width 787 height 582
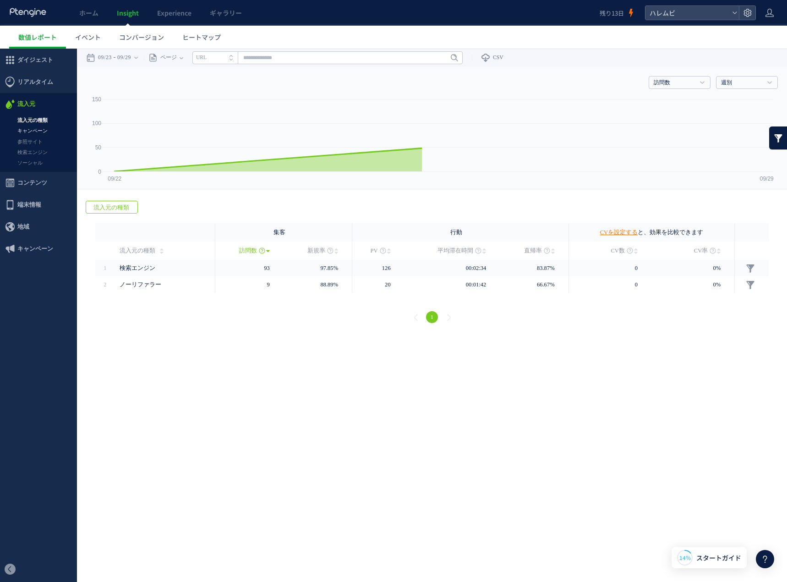
click at [36, 129] on link "キャンペーン" at bounding box center [38, 131] width 77 height 11
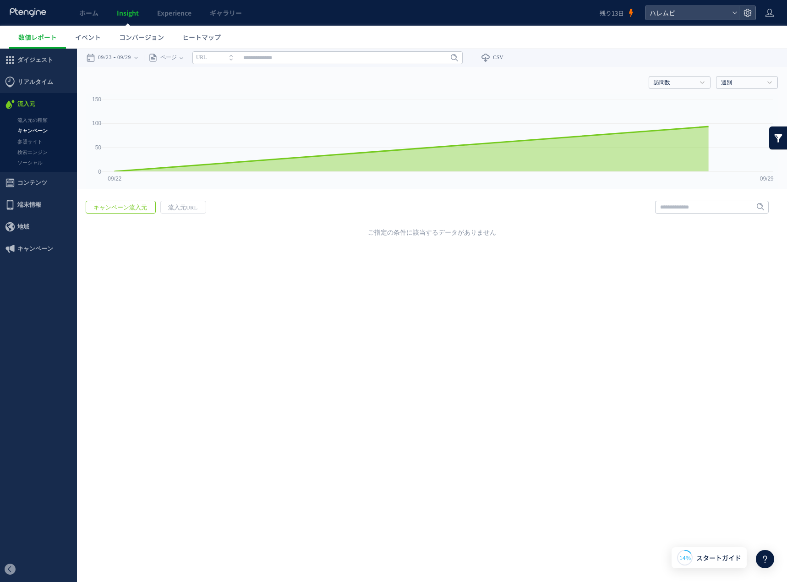
click at [34, 141] on link "参照サイト" at bounding box center [38, 142] width 77 height 11
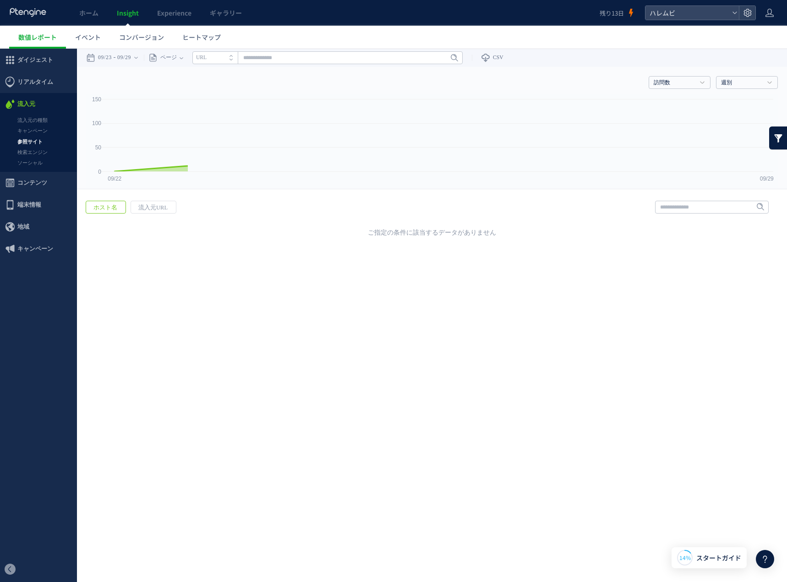
click at [32, 154] on link "検索エンジン" at bounding box center [38, 152] width 77 height 11
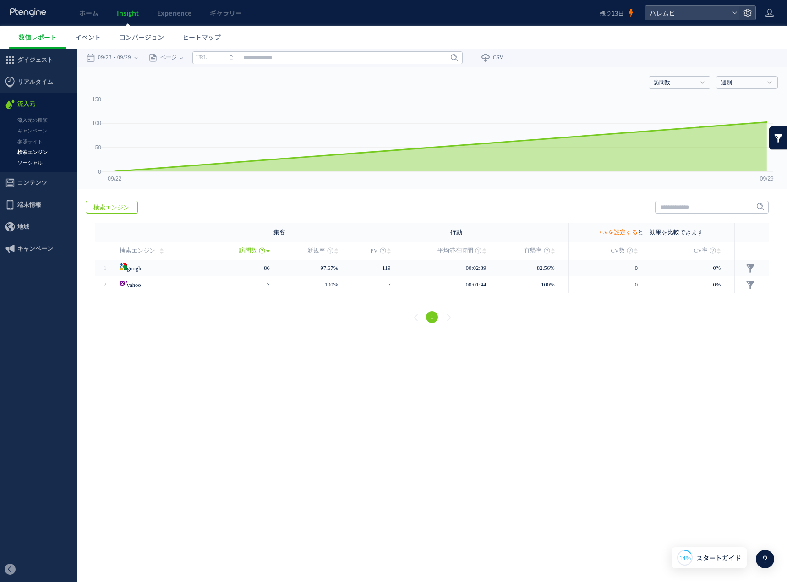
click at [33, 164] on link "ソーシャル" at bounding box center [38, 163] width 77 height 11
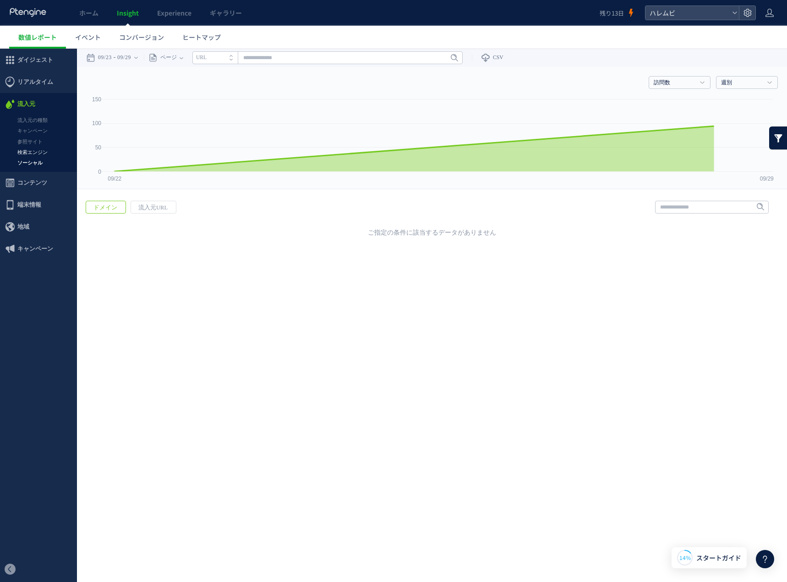
click at [37, 150] on link "検索エンジン" at bounding box center [38, 152] width 77 height 11
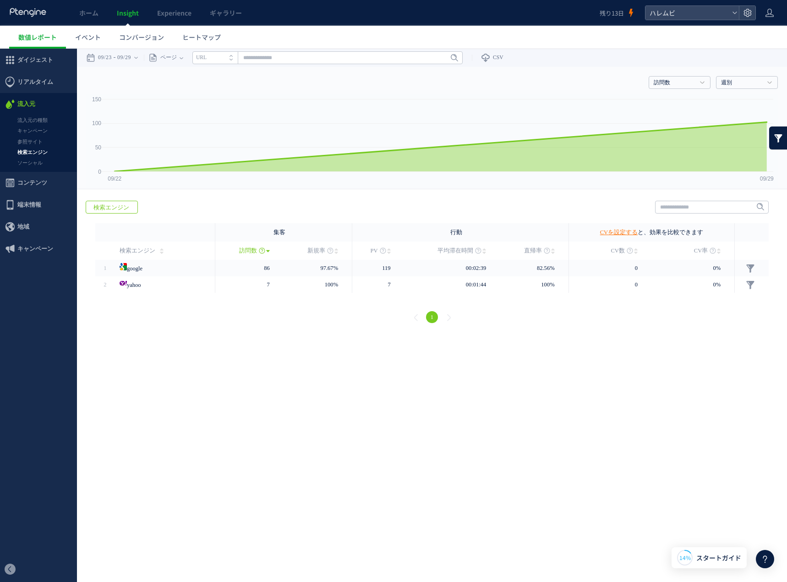
click at [34, 164] on link "ソーシャル" at bounding box center [38, 163] width 77 height 11
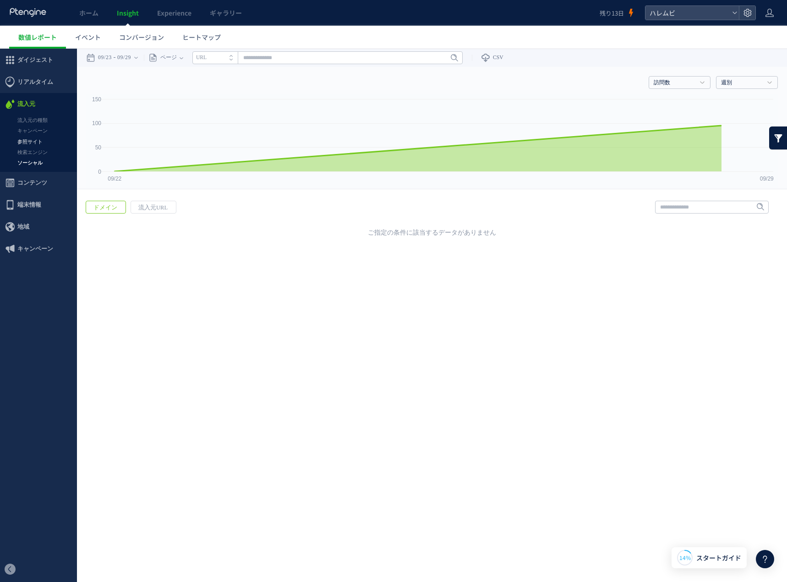
click at [38, 137] on link "参照サイト" at bounding box center [38, 142] width 77 height 11
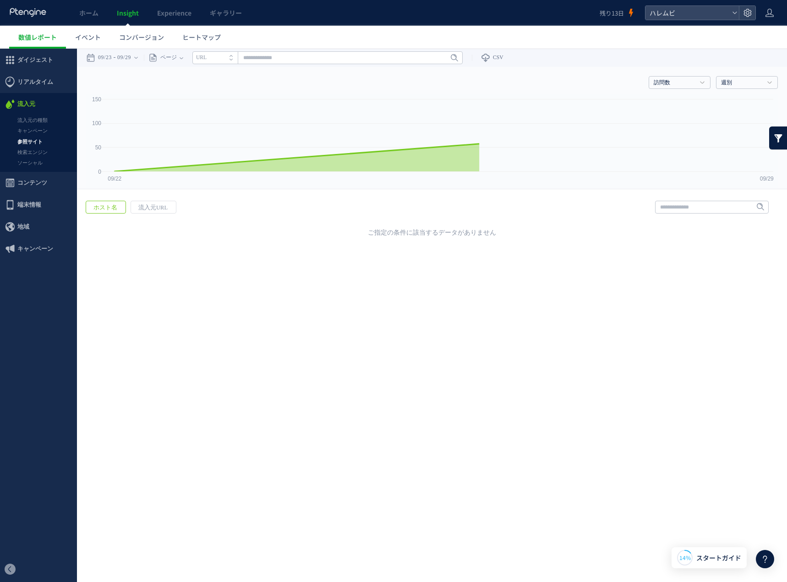
click at [38, 132] on link "キャンペーン" at bounding box center [38, 131] width 77 height 11
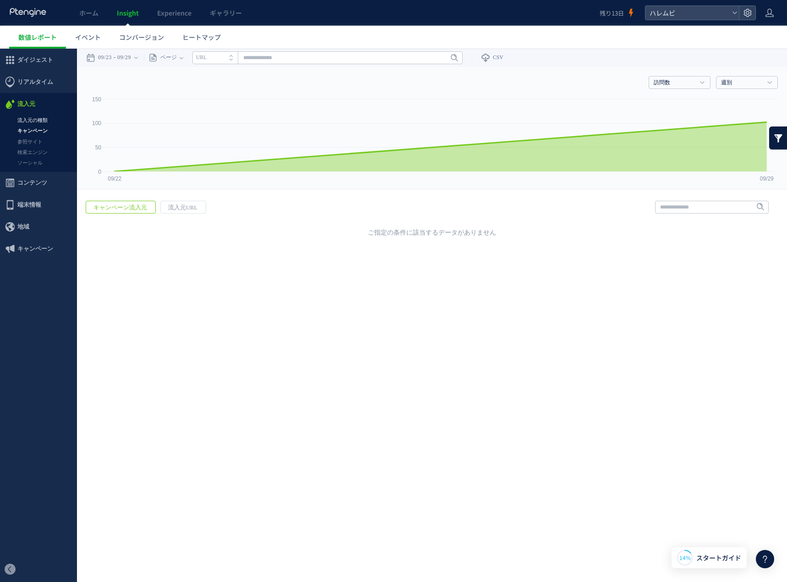
click at [38, 123] on link "流入元の種類" at bounding box center [38, 120] width 77 height 11
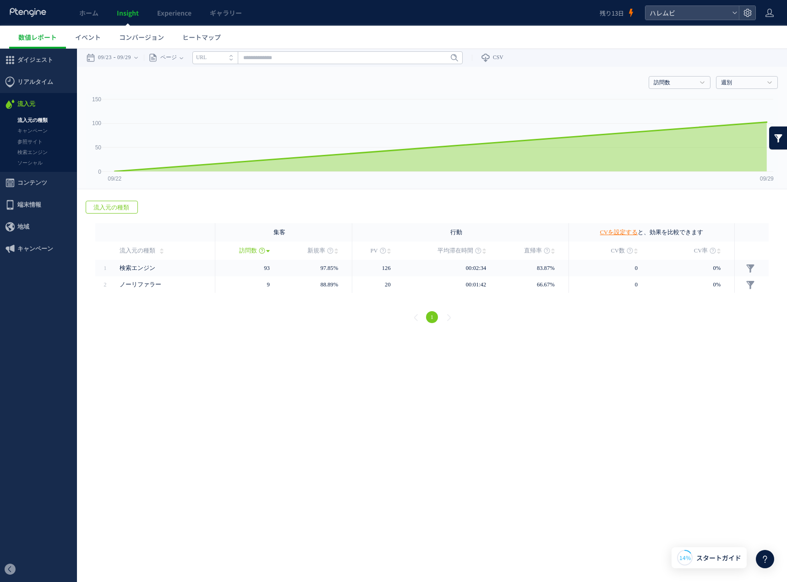
click at [760, 558] on icon at bounding box center [765, 559] width 11 height 11
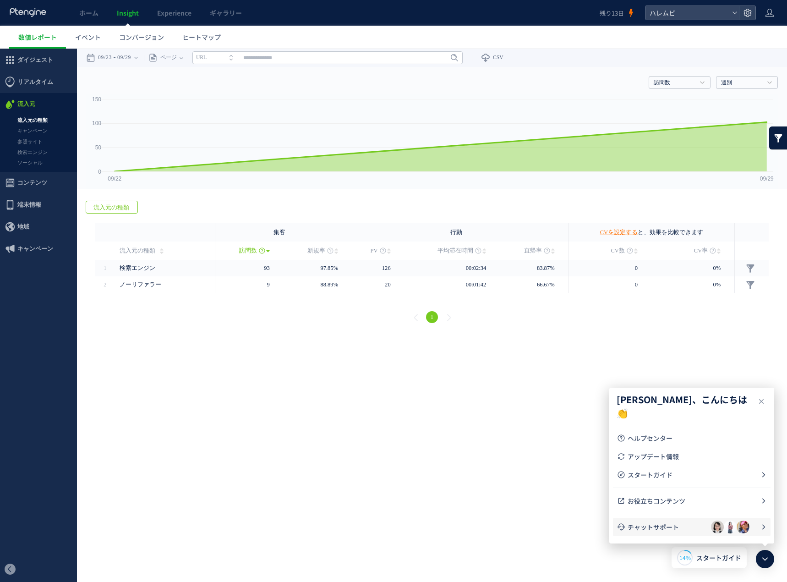
click at [680, 532] on li "チャットサポート" at bounding box center [692, 527] width 158 height 18
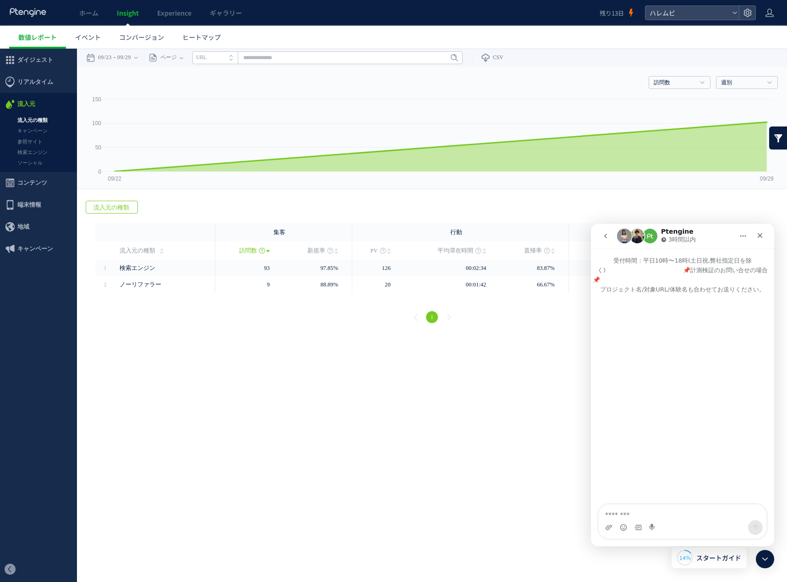
click at [698, 240] on div "Ptengine 3時間以内" at bounding box center [675, 236] width 116 height 16
click at [688, 237] on p "3時間以内" at bounding box center [682, 239] width 27 height 9
drag, startPoint x: 675, startPoint y: 234, endPoint x: 690, endPoint y: 234, distance: 14.2
click at [690, 234] on div "Ptengine 3時間以内" at bounding box center [679, 236] width 37 height 16
click at [687, 238] on p "3時間以内" at bounding box center [682, 239] width 27 height 9
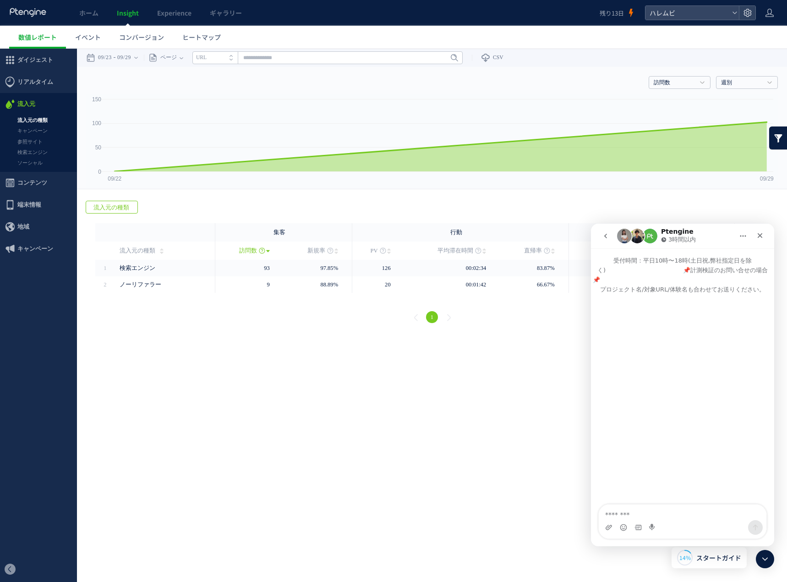
click at [607, 232] on button "go back" at bounding box center [605, 235] width 17 height 17
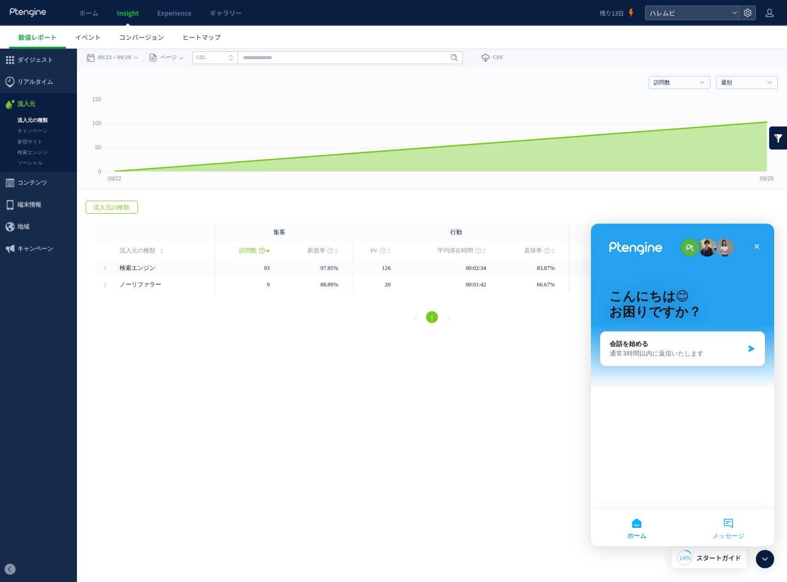
click at [731, 522] on button "メッセージ" at bounding box center [729, 528] width 92 height 37
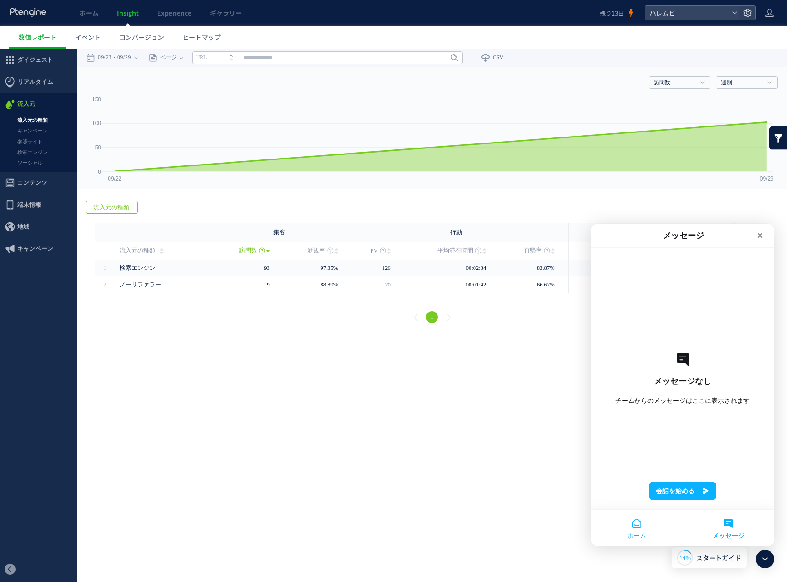
click at [642, 536] on span "ホーム" at bounding box center [636, 535] width 19 height 6
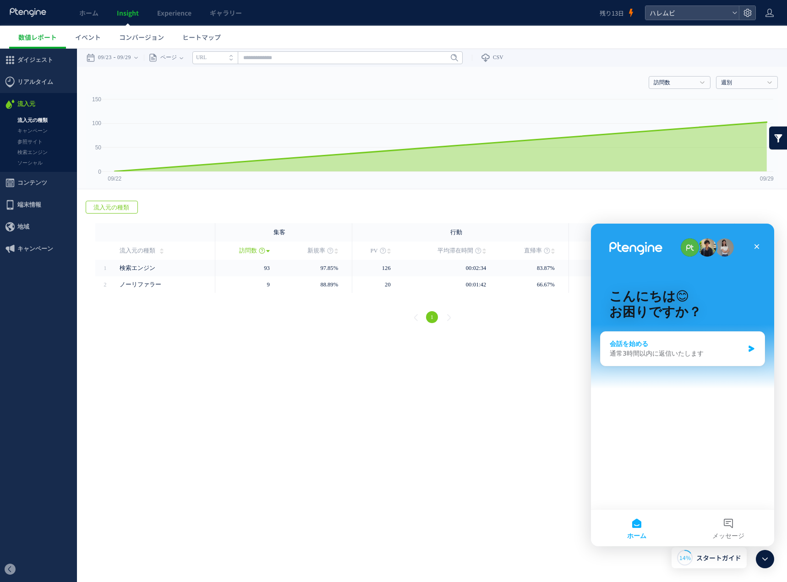
click at [663, 346] on div "会話を始める" at bounding box center [677, 344] width 134 height 10
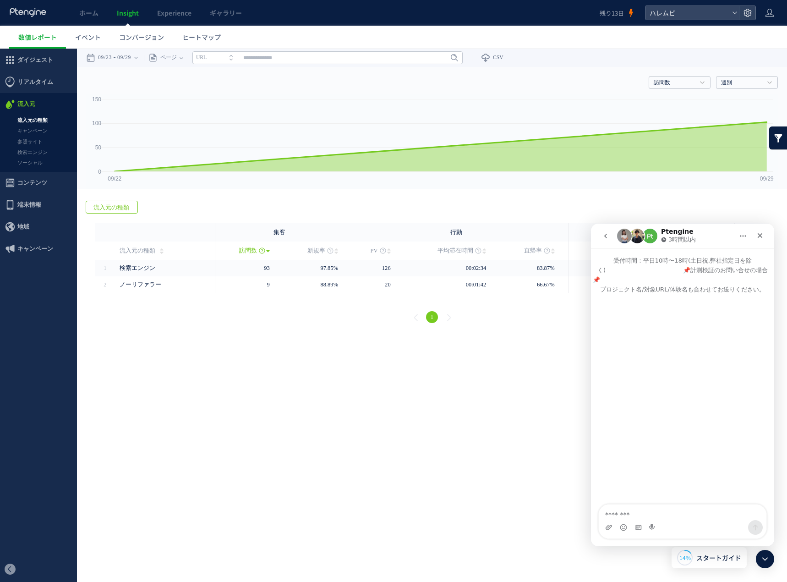
click at [663, 516] on textarea "メッセージ..." at bounding box center [683, 512] width 168 height 16
drag, startPoint x: 685, startPoint y: 285, endPoint x: 739, endPoint y: 286, distance: 53.6
click at [739, 286] on p "受付時間：平日10時〜18時(土日祝,弊社指定日を除く)　　　　　　　　　　　　　📌計測検証のお問い合せの場合📌　　　　　　　　　　　　　　　　　　　　　　　…" at bounding box center [682, 271] width 183 height 46
drag, startPoint x: 668, startPoint y: 288, endPoint x: 734, endPoint y: 294, distance: 66.3
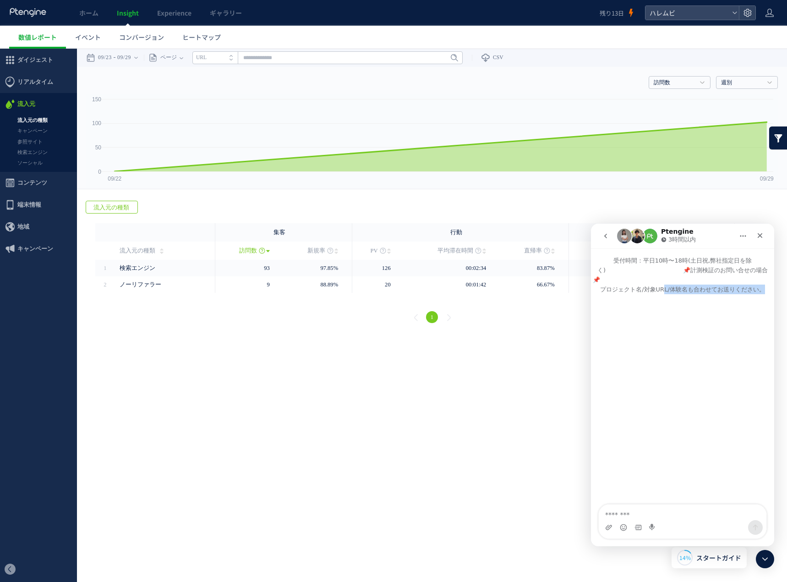
click at [734, 294] on div "受付時間：平日10時〜18時(土日祝,弊社指定日を除く)　　　　　　　　　　　　　📌計測検証のお問い合せの場合📌　　　　　　　　　　　　　　　　　　　　　　　…" at bounding box center [682, 380] width 183 height 265
click at [735, 294] on div "Intercom Messenger" at bounding box center [682, 299] width 183 height 11
drag, startPoint x: 636, startPoint y: 292, endPoint x: 675, endPoint y: 290, distance: 38.6
click at [672, 291] on p "受付時間：平日10時〜18時(土日祝,弊社指定日を除く)　　　　　　　　　　　　　📌計測検証のお問い合せの場合📌　　　　　　　　　　　　　　　　　　　　　　　…" at bounding box center [682, 271] width 183 height 46
click at [678, 289] on p "受付時間：平日10時〜18時(土日祝,弊社指定日を除く)　　　　　　　　　　　　　📌計測検証のお問い合せの場合📌　　　　　　　　　　　　　　　　　　　　　　　…" at bounding box center [682, 271] width 183 height 46
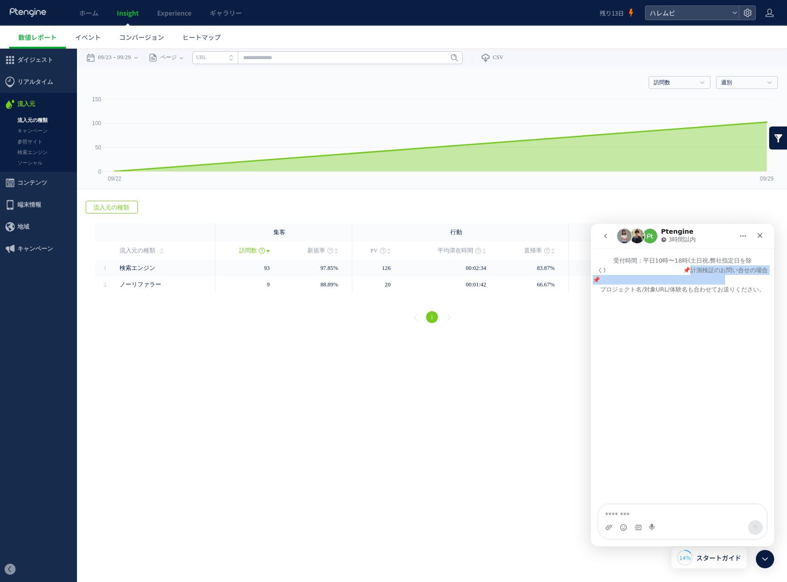
drag, startPoint x: 692, startPoint y: 274, endPoint x: 727, endPoint y: 275, distance: 34.9
click at [727, 275] on p "受付時間：平日10時〜18時(土日祝,弊社指定日を除く)　　　　　　　　　　　　　📌計測検証のお問い合せの場合📌　　　　　　　　　　　　　　　　　　　　　　　…" at bounding box center [682, 271] width 183 height 46
click at [605, 239] on icon "go back" at bounding box center [605, 235] width 7 height 7
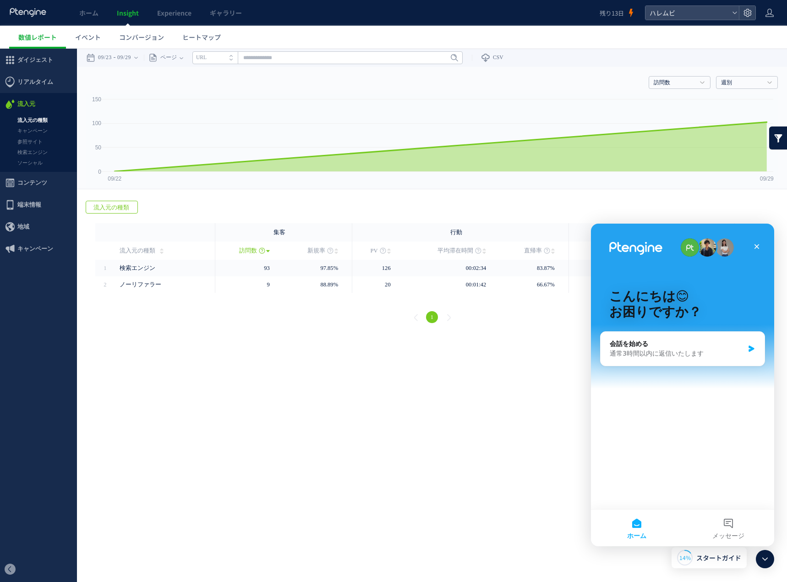
click at [699, 248] on img "Intercom Messenger" at bounding box center [707, 247] width 18 height 18
click at [714, 248] on img "Intercom Messenger" at bounding box center [707, 247] width 18 height 18
click at [716, 248] on div "Intercom Messenger" at bounding box center [707, 247] width 53 height 18
click at [760, 562] on icon at bounding box center [765, 559] width 11 height 11
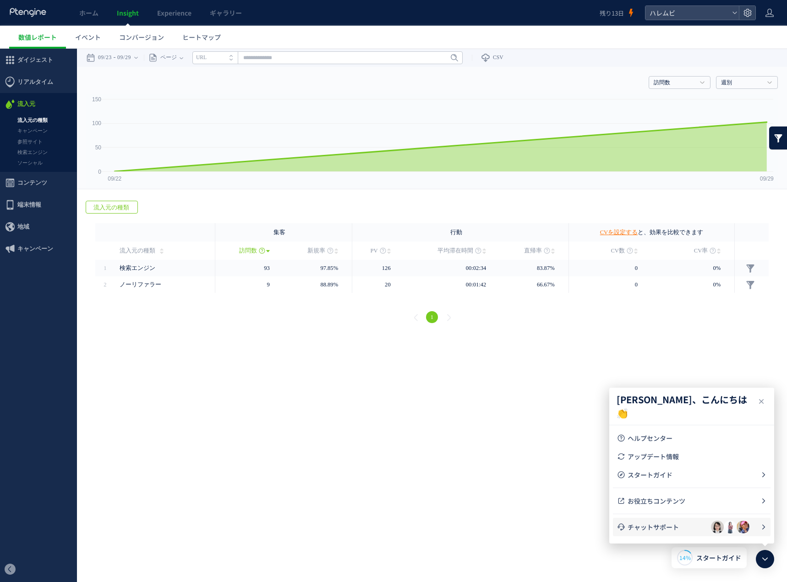
click at [736, 531] on div at bounding box center [730, 527] width 38 height 13
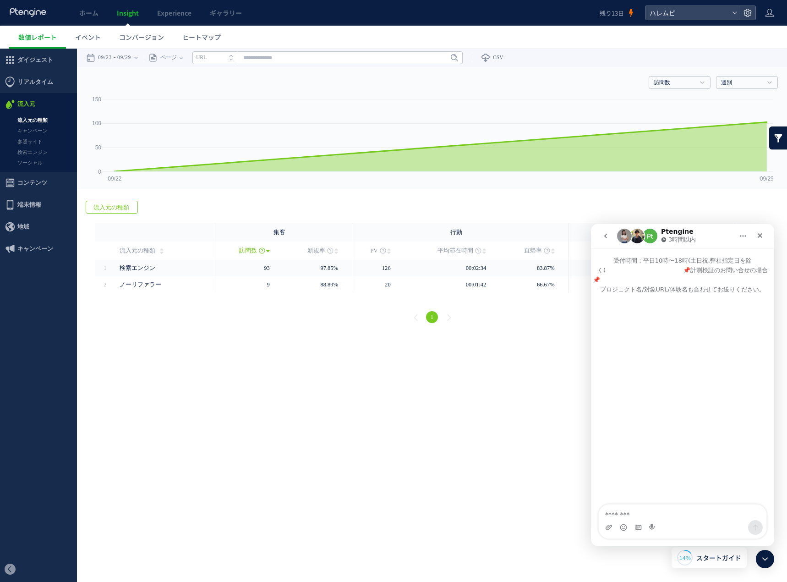
drag, startPoint x: 682, startPoint y: 245, endPoint x: 725, endPoint y: 238, distance: 43.6
click at [682, 244] on nav "Ptengine 3時間以内" at bounding box center [682, 236] width 183 height 25
click at [736, 237] on button "ホーム" at bounding box center [743, 235] width 17 height 17
click at [732, 256] on div "ウィンドウを展開する" at bounding box center [726, 259] width 64 height 10
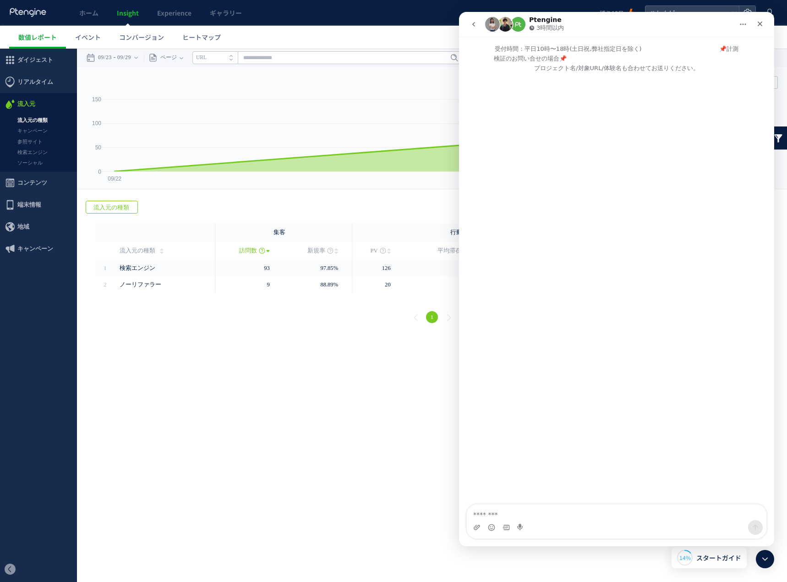
click at [560, 29] on p "3時間以内" at bounding box center [550, 27] width 27 height 9
click at [754, 26] on div "クローズ" at bounding box center [760, 24] width 16 height 16
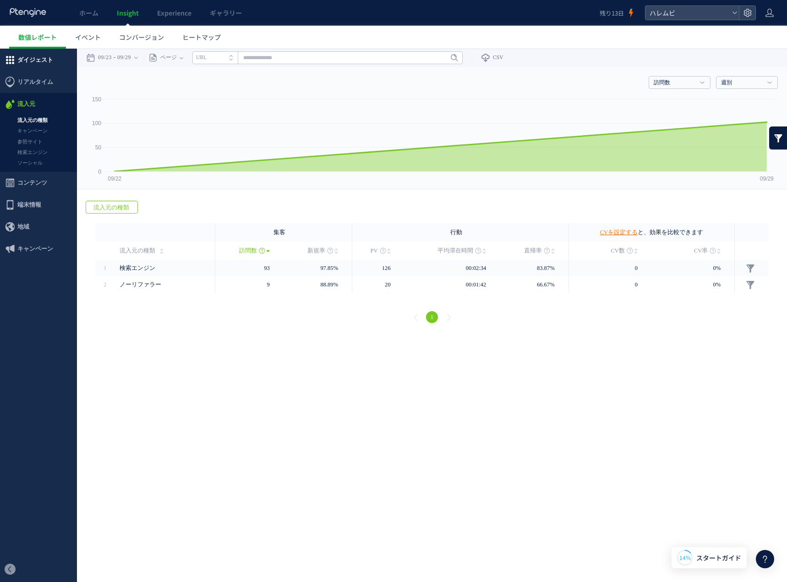
click at [26, 58] on span "ダイジェスト" at bounding box center [35, 60] width 36 height 22
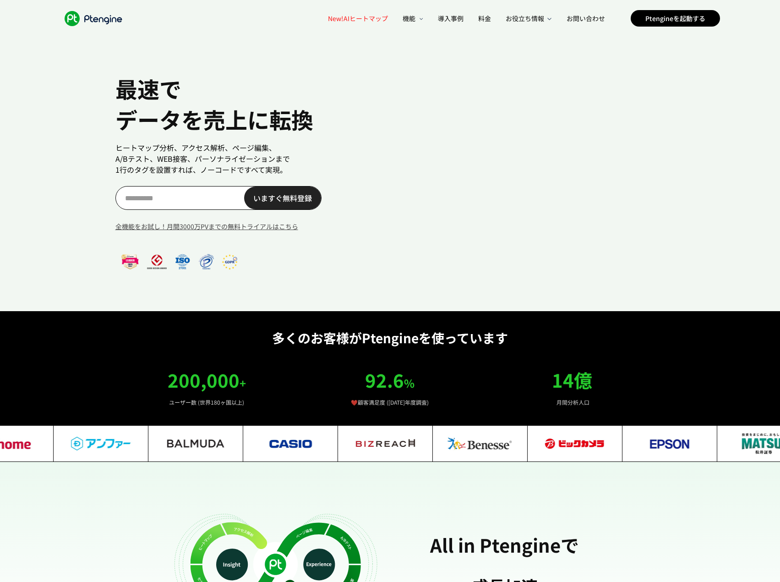
click at [693, 198] on div "最速で データを売上に転換 ヒートマップ分析、アクセス解析、ページ編集、 A/Bテスト、WEB接客、パーソナライゼーションまで 1行のタグを設置すれば、ノーコ…" at bounding box center [390, 155] width 780 height 311
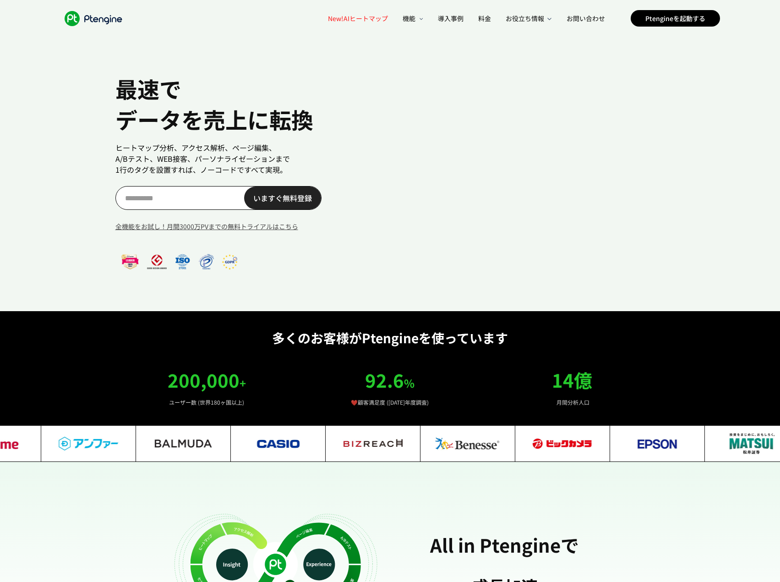
click at [693, 216] on div "最速で データを売上に転換 ヒートマップ分析、アクセス解析、ページ編集、 A/Bテスト、WEB接客、パーソナライゼーションまで 1行のタグを設置すれば、ノーコ…" at bounding box center [390, 155] width 780 height 311
